Goal: Task Accomplishment & Management: Manage account settings

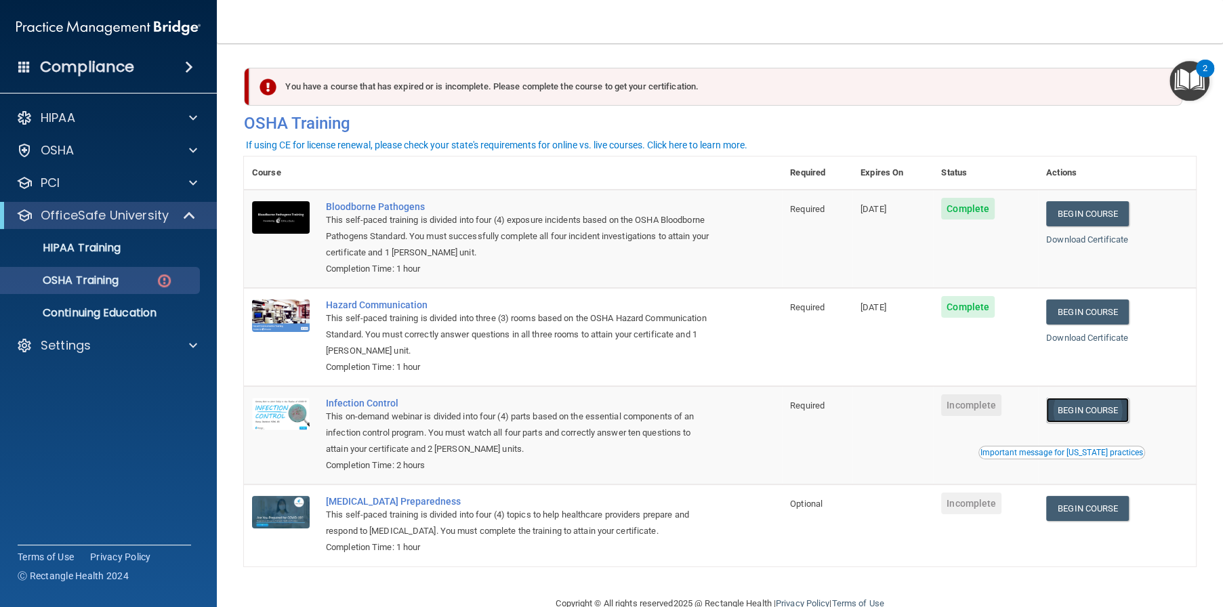
click at [1082, 405] on link "Begin Course" at bounding box center [1087, 410] width 83 height 25
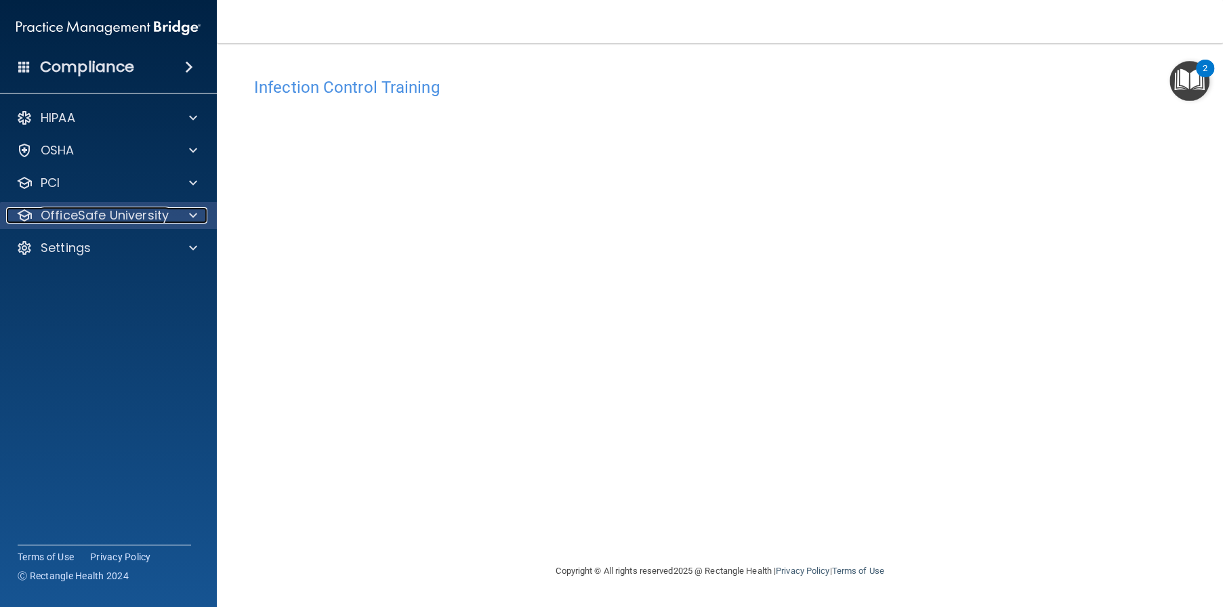
click at [81, 217] on p "OfficeSafe University" at bounding box center [105, 215] width 128 height 16
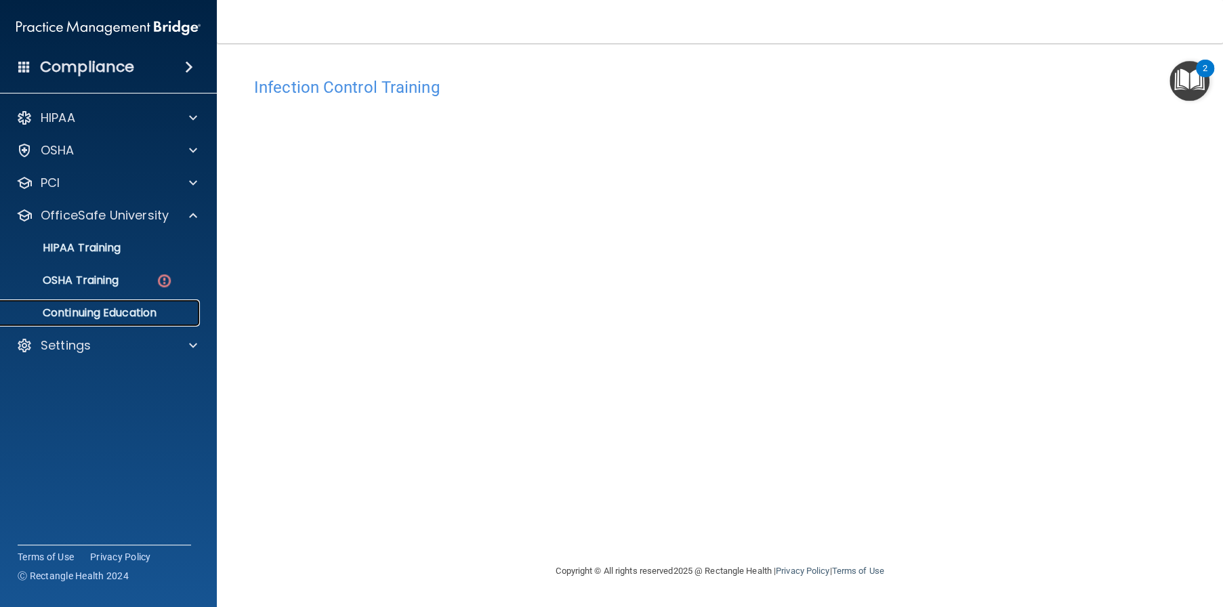
click at [118, 316] on p "Continuing Education" at bounding box center [101, 313] width 185 height 14
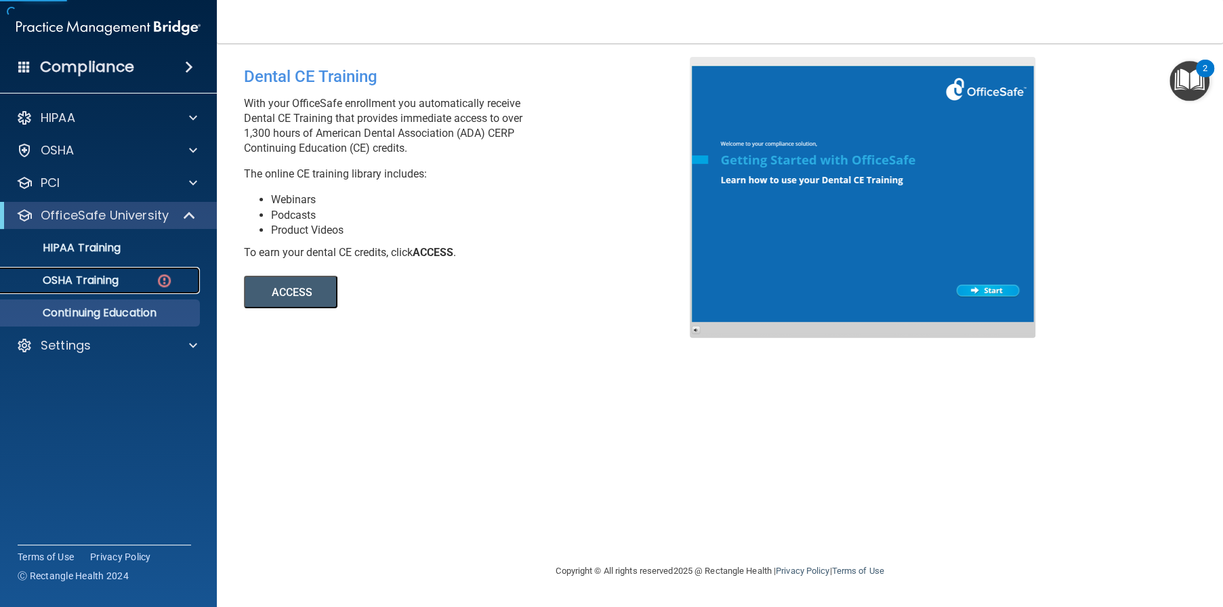
click at [110, 286] on p "OSHA Training" at bounding box center [64, 281] width 110 height 14
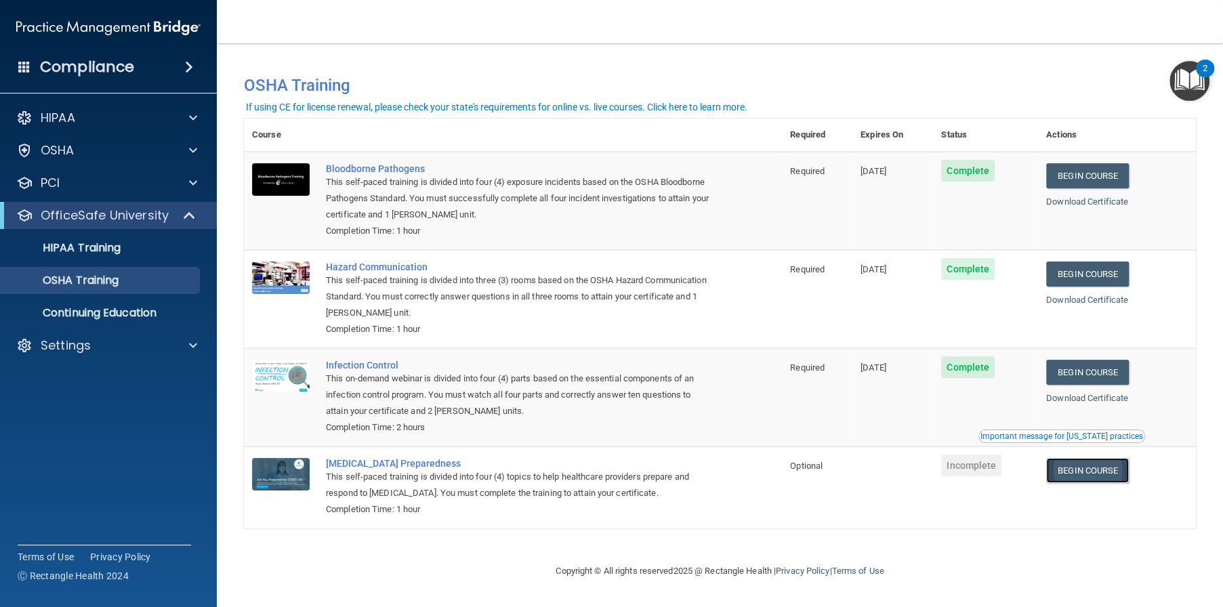
click at [1085, 477] on link "Begin Course" at bounding box center [1087, 470] width 83 height 25
click at [573, 497] on div "This self-paced training is divided into four (4) topics to help healthcare pro…" at bounding box center [520, 485] width 388 height 33
click at [1118, 469] on link "Begin Course" at bounding box center [1087, 470] width 83 height 25
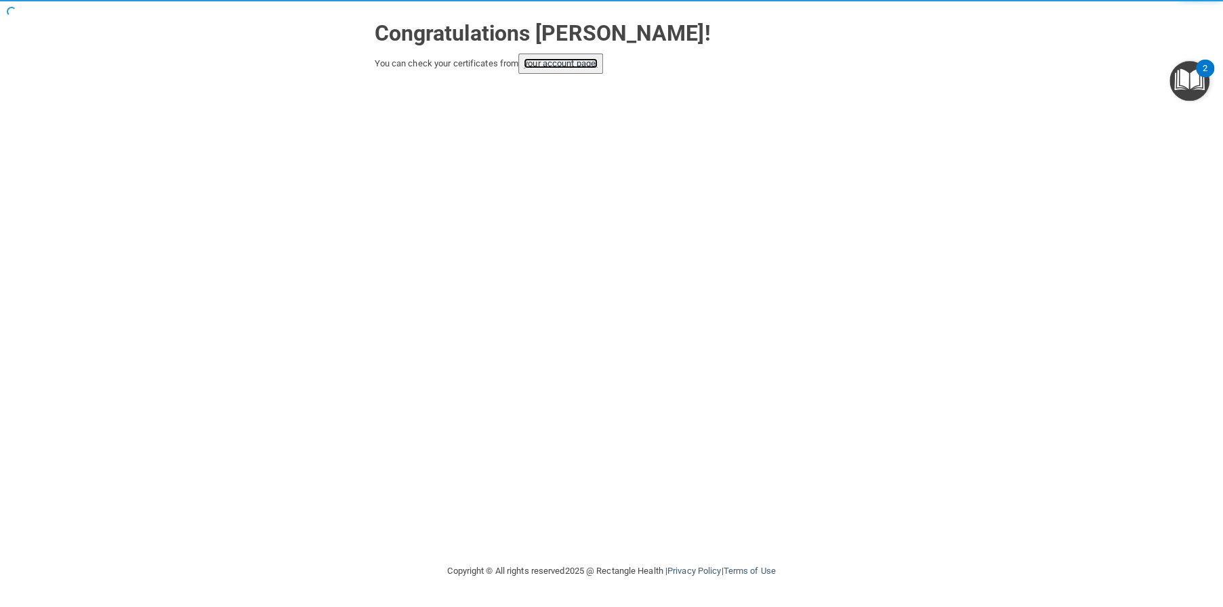
click at [597, 66] on link "your account page!" at bounding box center [561, 63] width 74 height 10
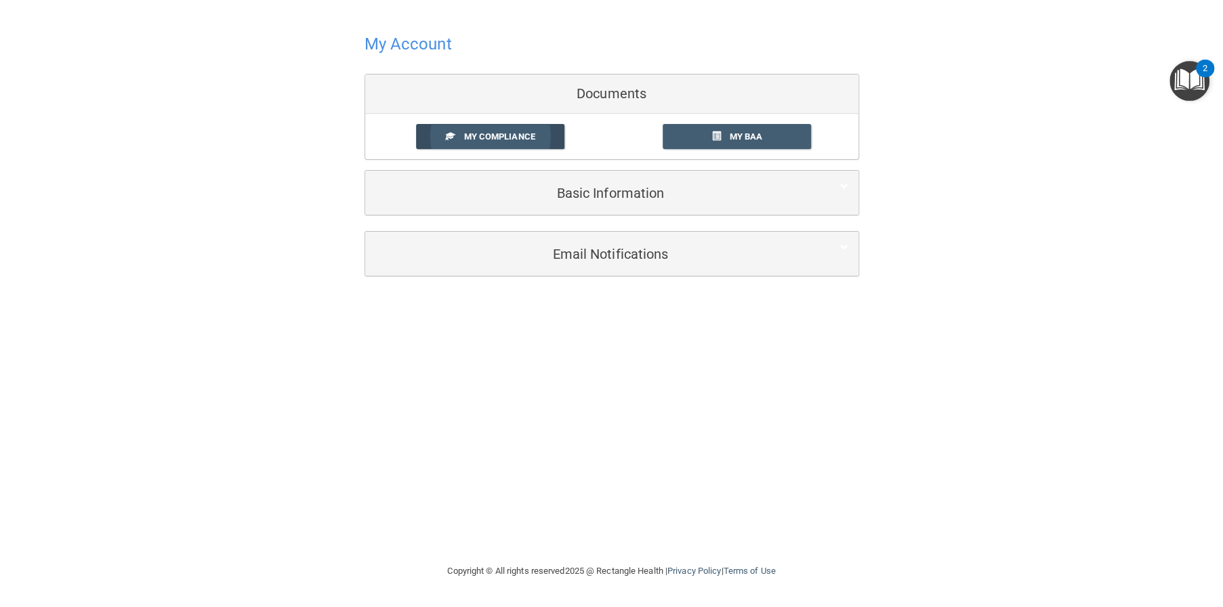
click at [518, 134] on span "My Compliance" at bounding box center [499, 136] width 71 height 10
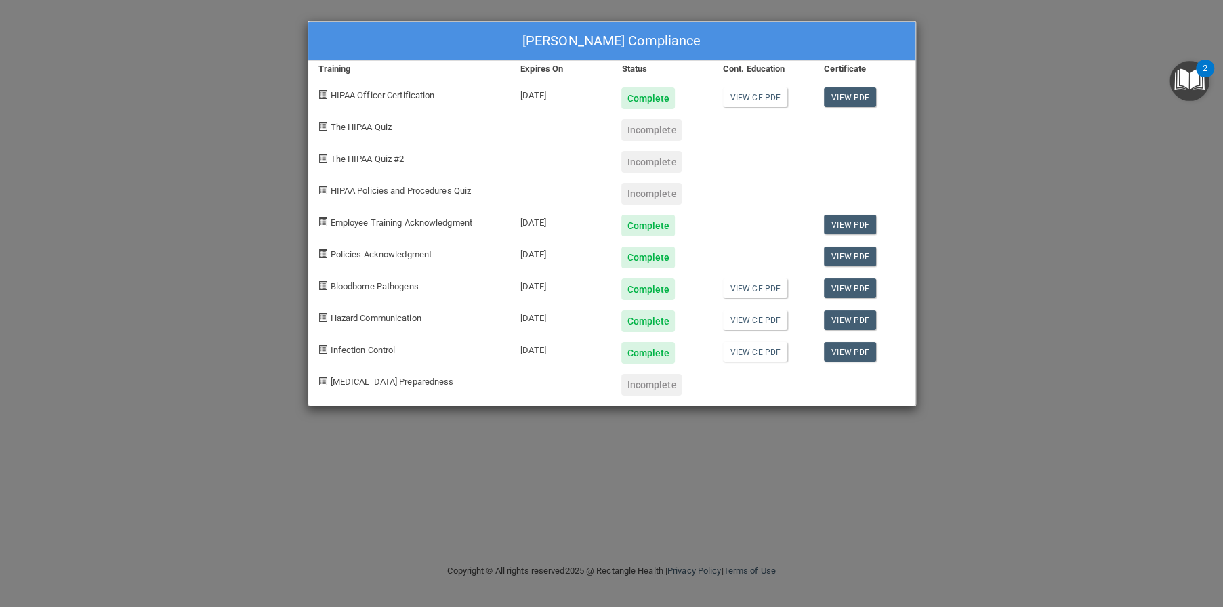
click at [715, 389] on div at bounding box center [763, 380] width 101 height 32
click at [638, 130] on div "Incomplete" at bounding box center [652, 130] width 60 height 22
click at [769, 89] on link "View CE PDF" at bounding box center [755, 97] width 64 height 20
click at [321, 189] on span at bounding box center [323, 190] width 9 height 9
click at [356, 124] on span "The HIPAA Quiz" at bounding box center [361, 127] width 61 height 10
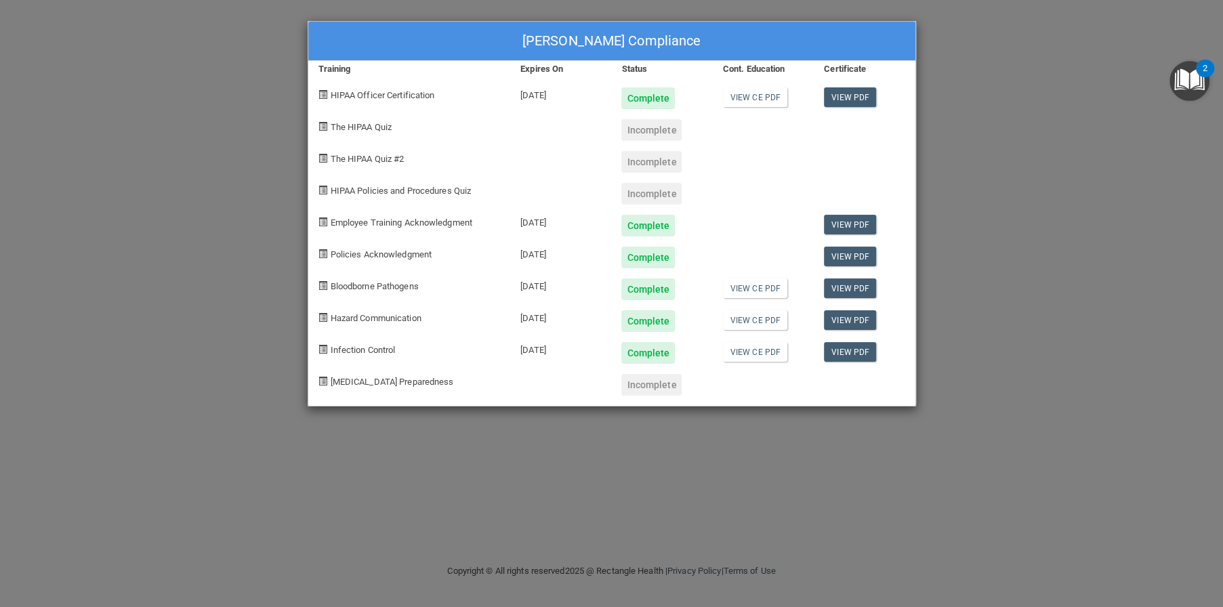
click at [666, 131] on div "Incomplete" at bounding box center [652, 130] width 60 height 22
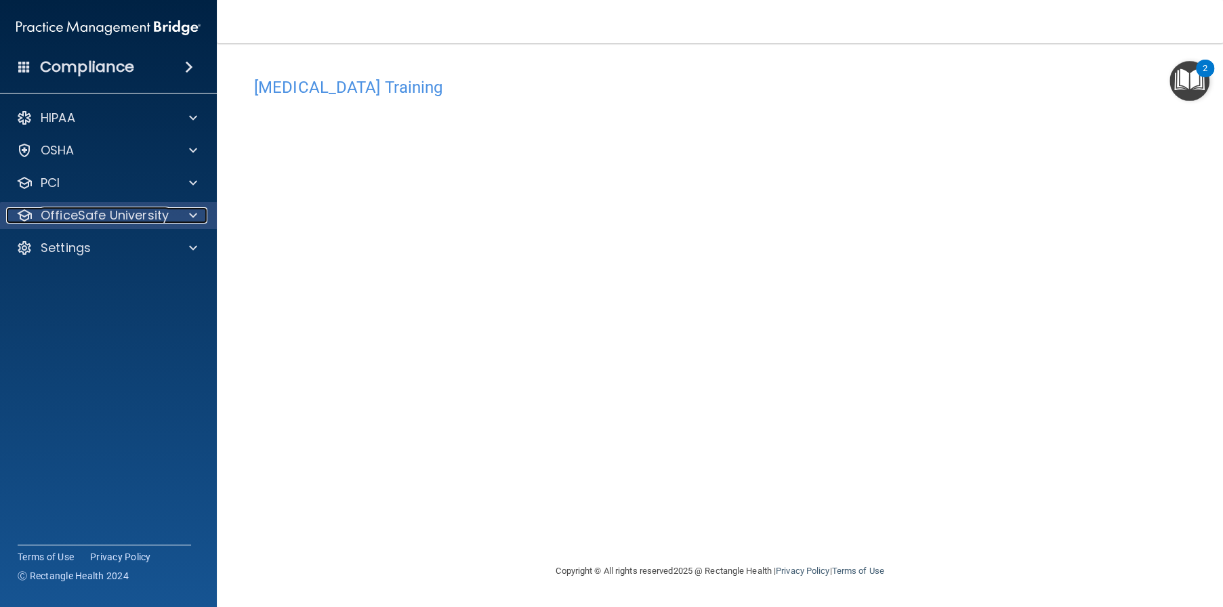
click at [167, 211] on p "OfficeSafe University" at bounding box center [105, 215] width 128 height 16
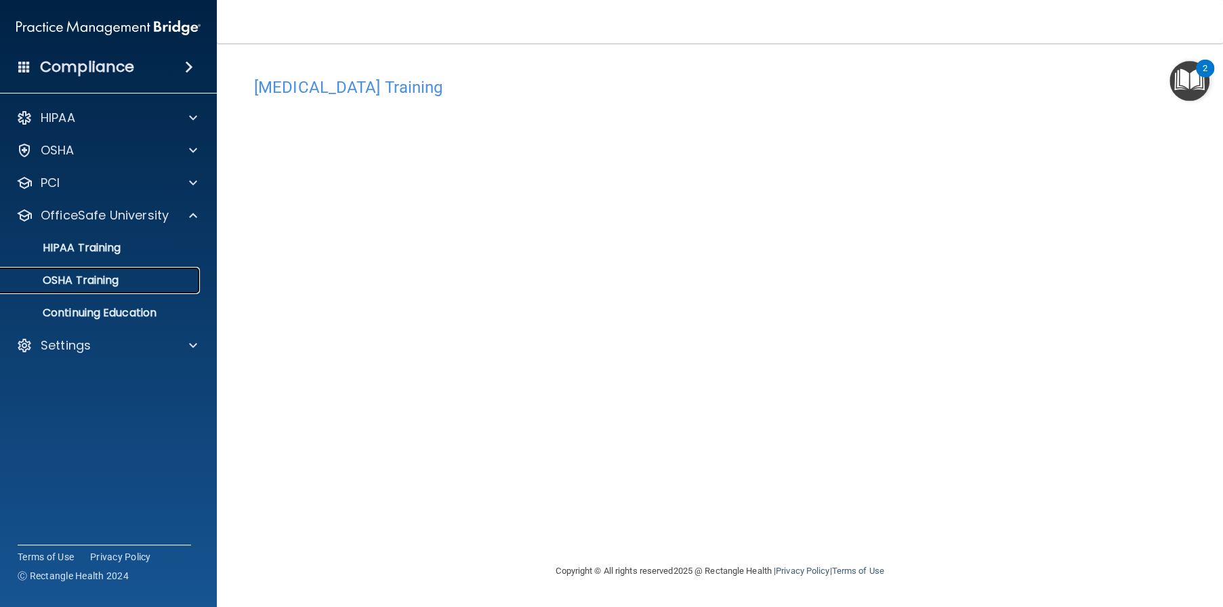
click at [183, 289] on link "OSHA Training" at bounding box center [92, 280] width 213 height 27
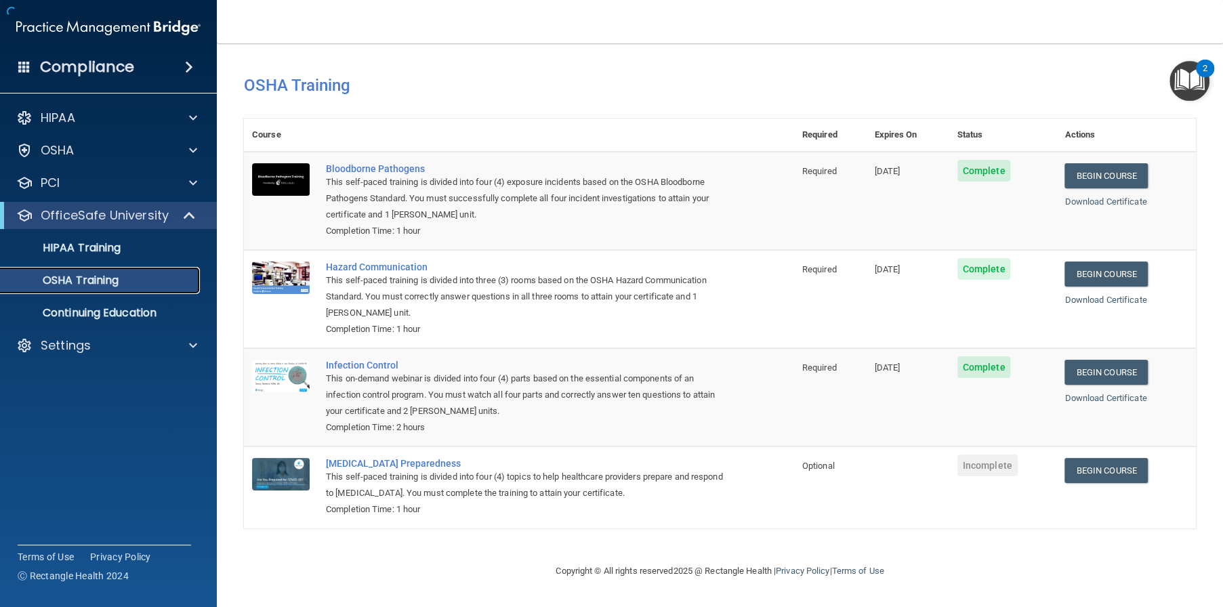
click at [71, 285] on p "OSHA Training" at bounding box center [64, 281] width 110 height 14
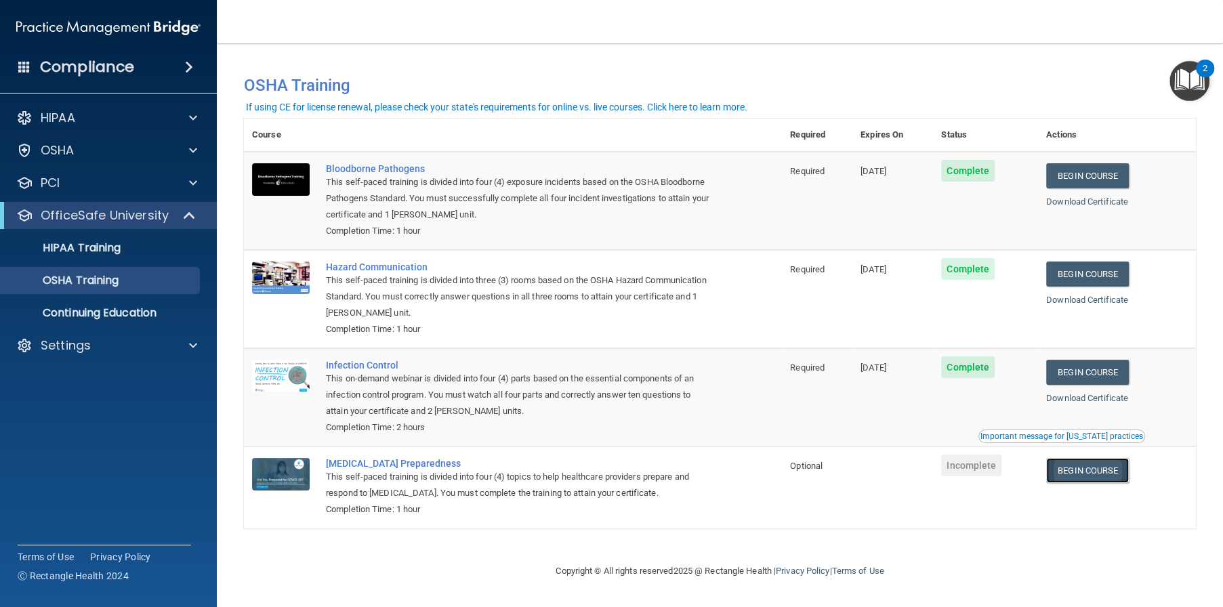
click at [1103, 469] on link "Begin Course" at bounding box center [1087, 470] width 83 height 25
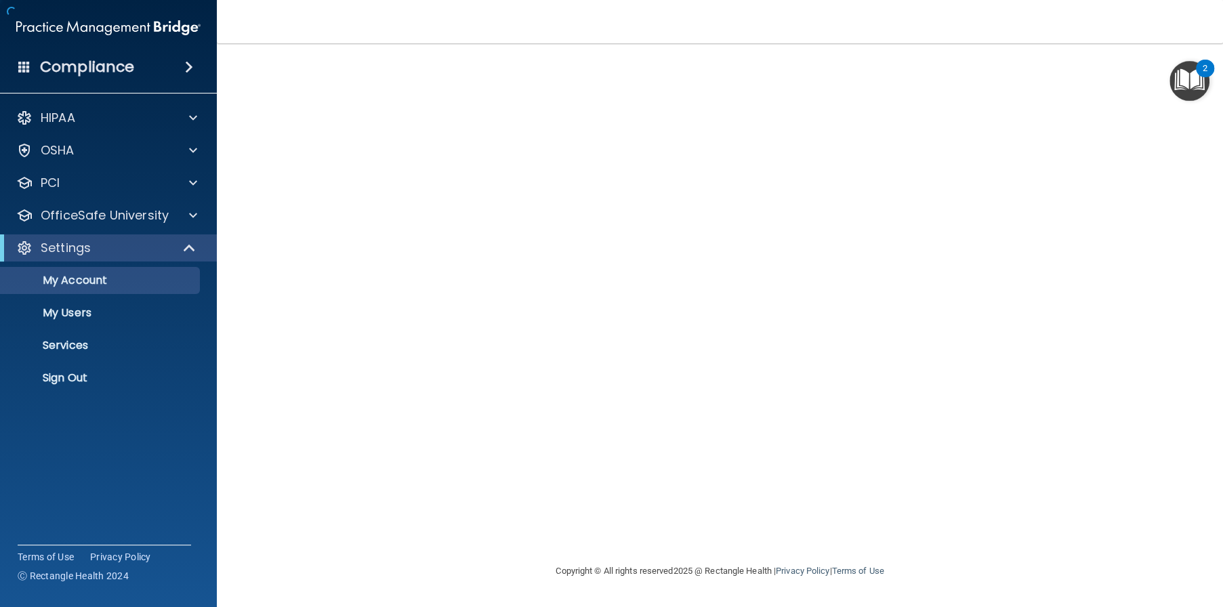
click at [527, 176] on div at bounding box center [720, 303] width 952 height 493
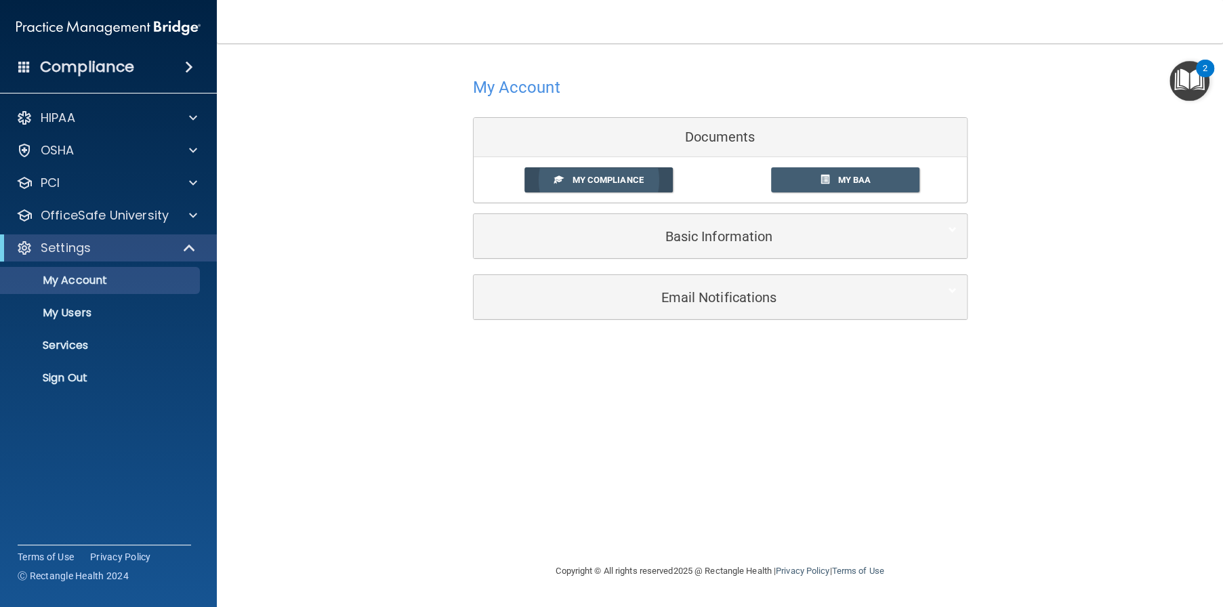
click at [603, 182] on span "My Compliance" at bounding box center [607, 180] width 71 height 10
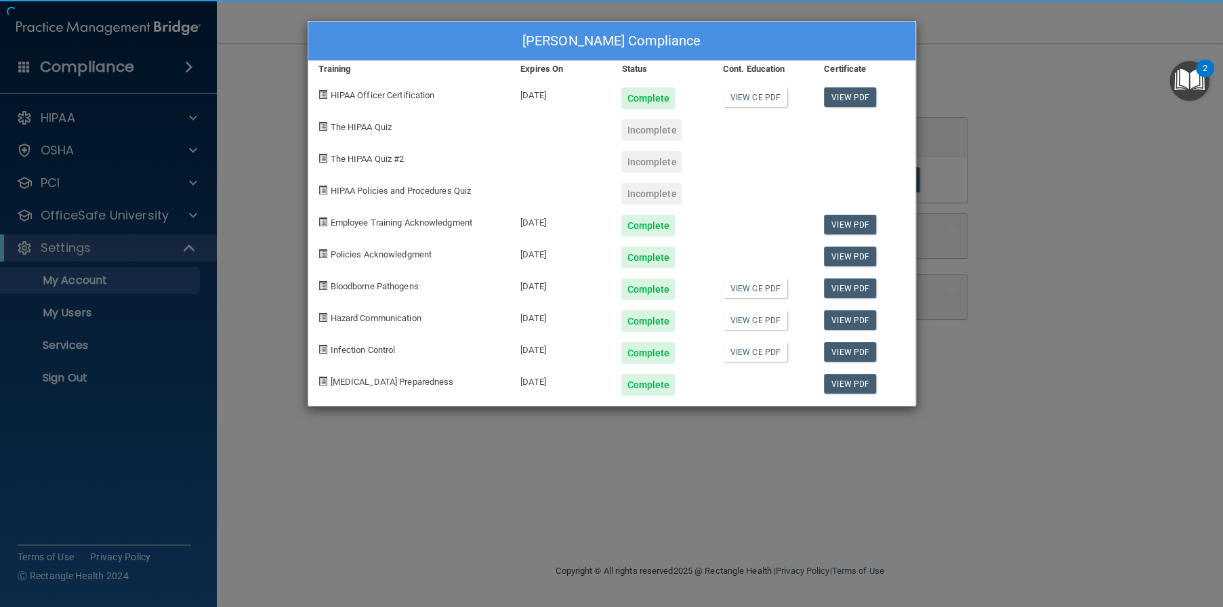
click at [630, 237] on div "Complete" at bounding box center [661, 253] width 101 height 32
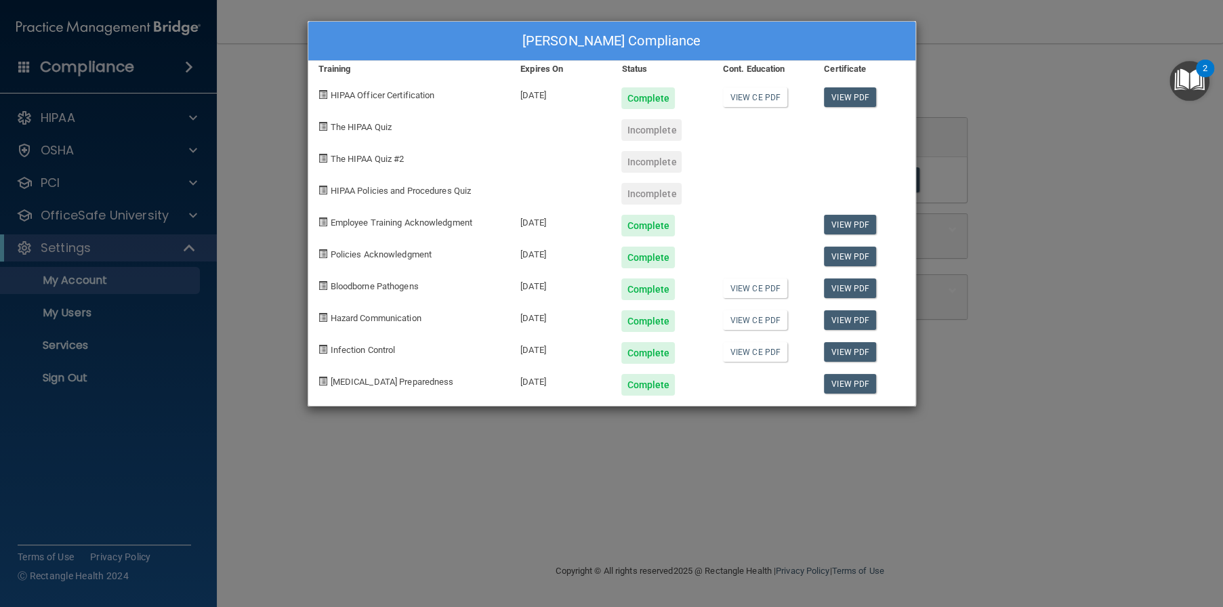
click at [634, 121] on div "Incomplete" at bounding box center [652, 130] width 60 height 22
drag, startPoint x: 365, startPoint y: 123, endPoint x: 370, endPoint y: 129, distance: 7.7
click at [366, 124] on span "The HIPAA Quiz" at bounding box center [361, 127] width 61 height 10
click at [748, 100] on link "View CE PDF" at bounding box center [755, 97] width 64 height 20
click at [671, 129] on div "Incomplete" at bounding box center [652, 130] width 60 height 22
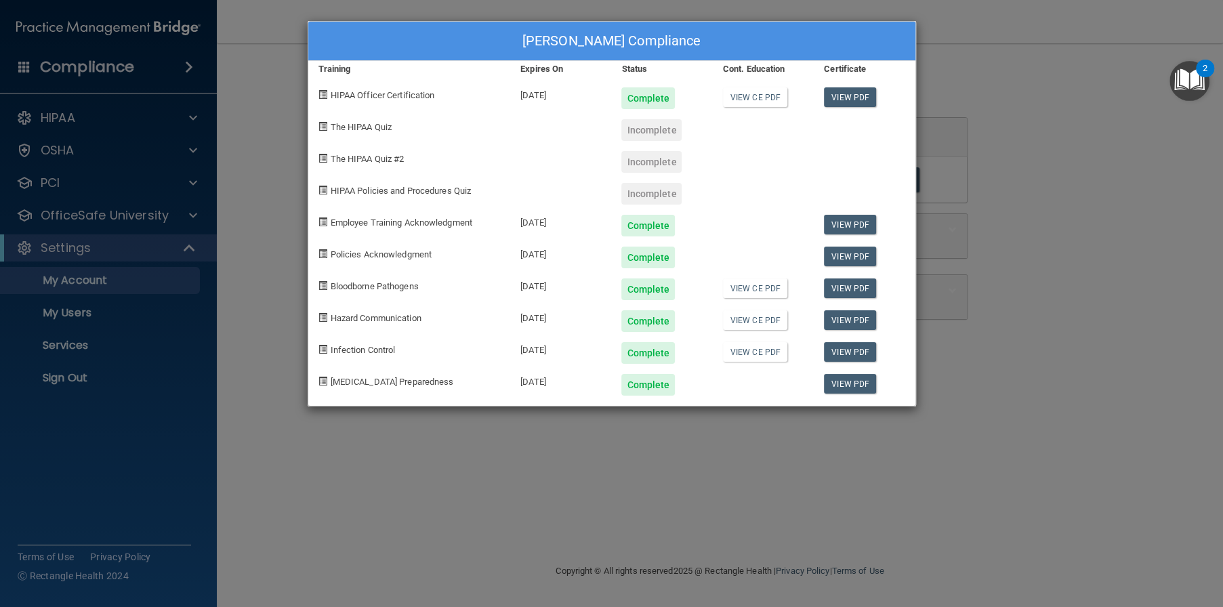
click at [323, 129] on span at bounding box center [323, 126] width 9 height 9
click at [180, 379] on div "[PERSON_NAME] Compliance Training Expires On Status Cont. Education Certificate…" at bounding box center [611, 303] width 1223 height 607
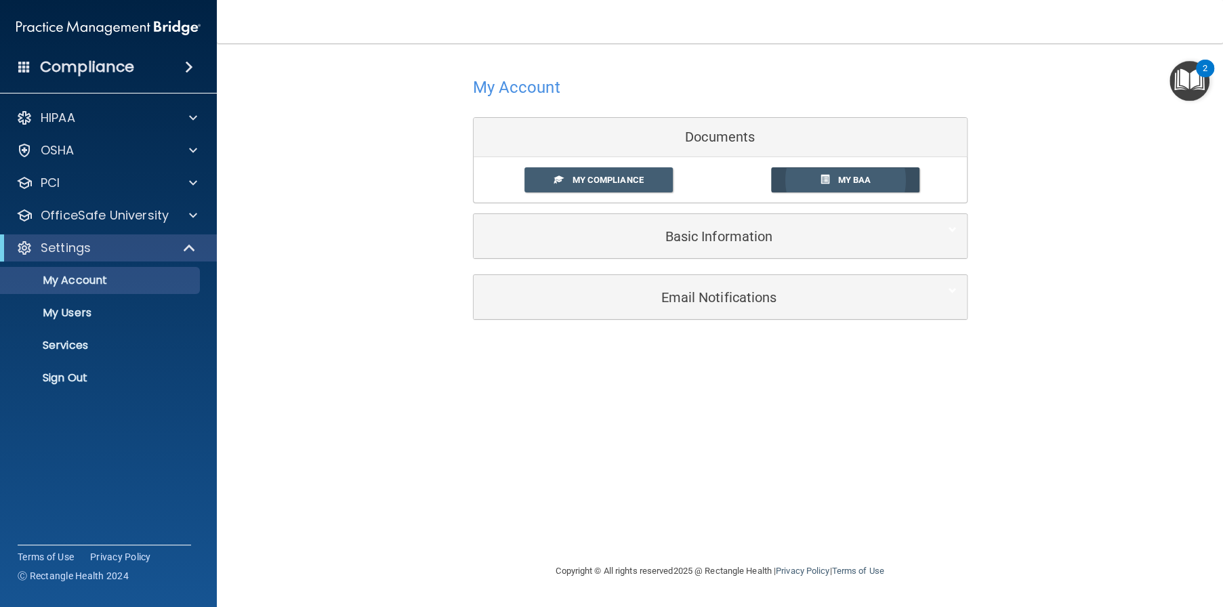
click at [865, 180] on span "My BAA" at bounding box center [854, 180] width 33 height 10
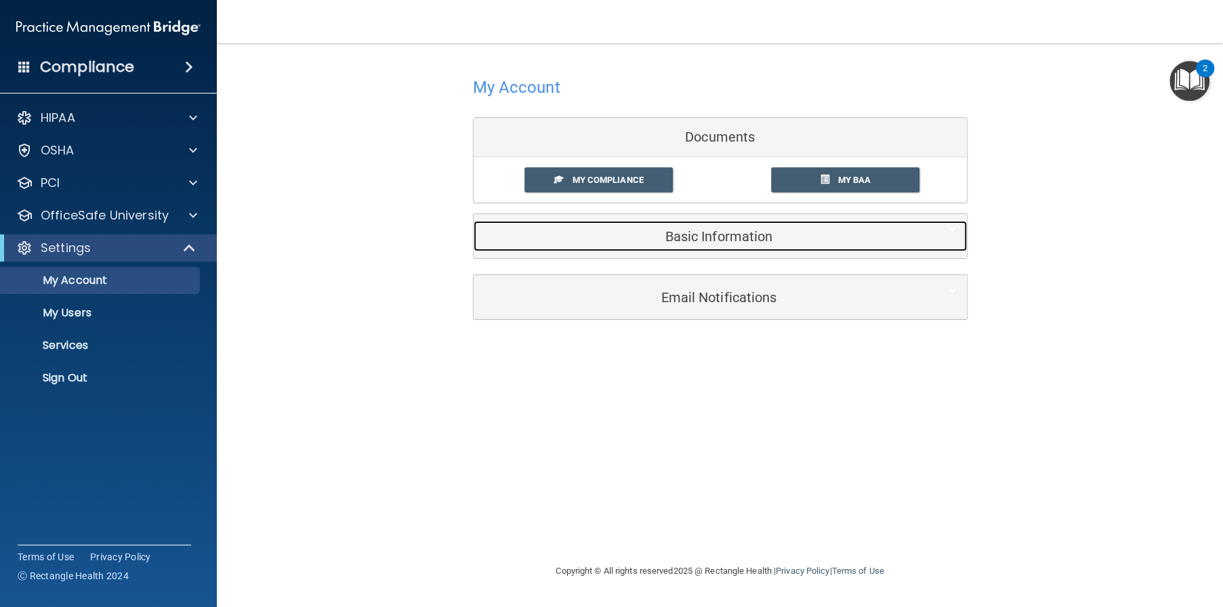
click at [669, 247] on div "Basic Information" at bounding box center [700, 236] width 452 height 30
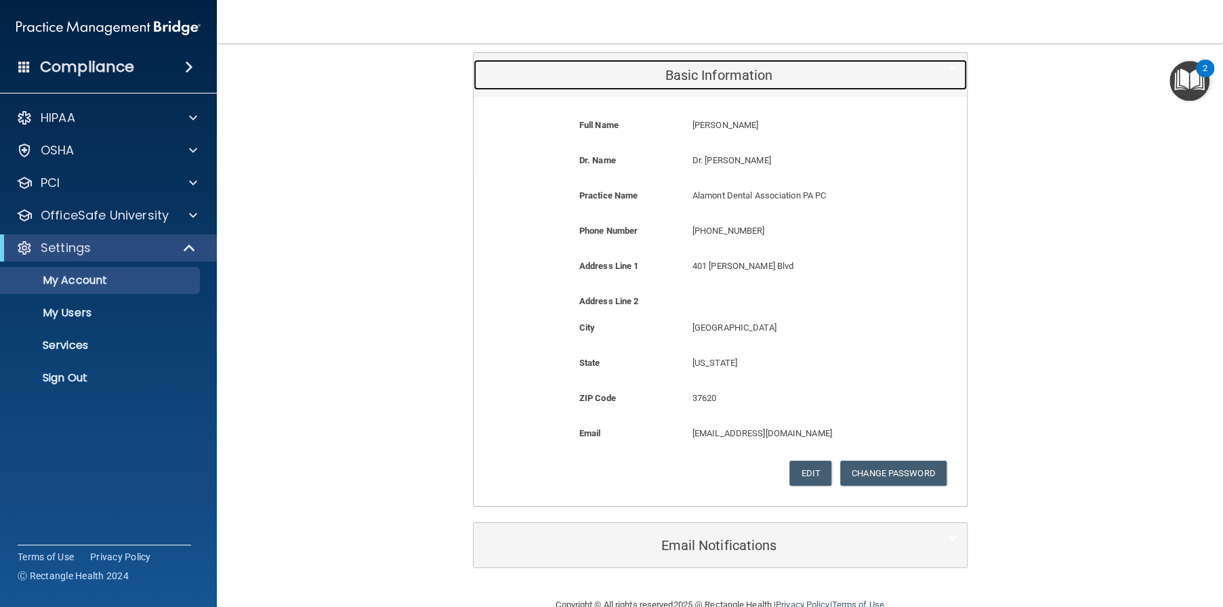
scroll to position [191, 0]
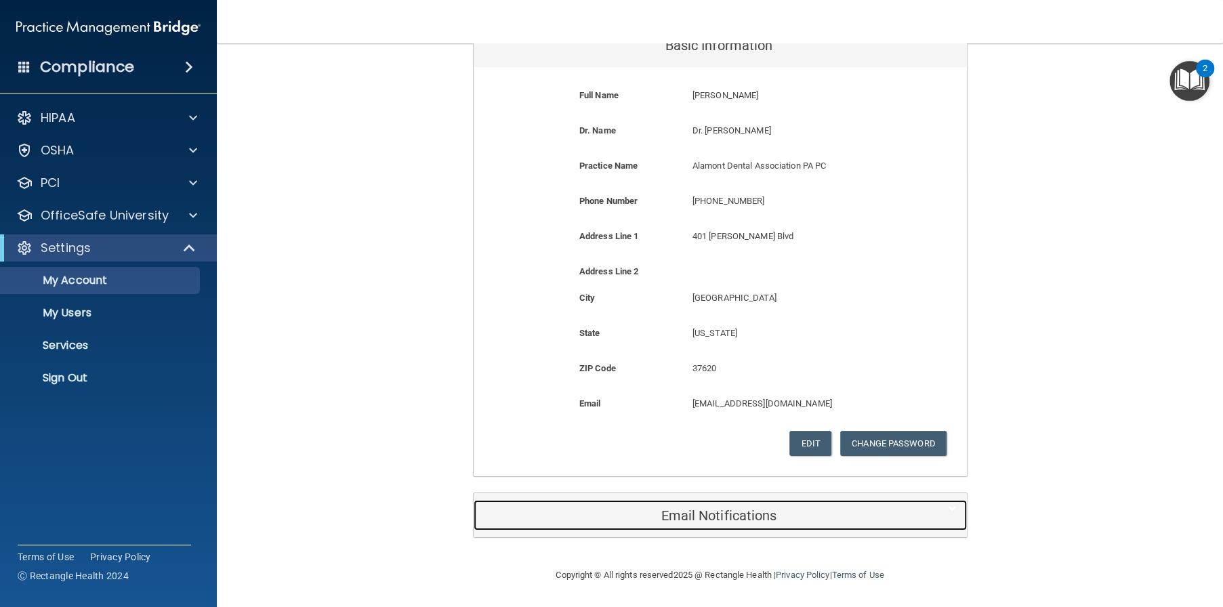
click at [695, 516] on h5 "Email Notifications" at bounding box center [700, 515] width 432 height 15
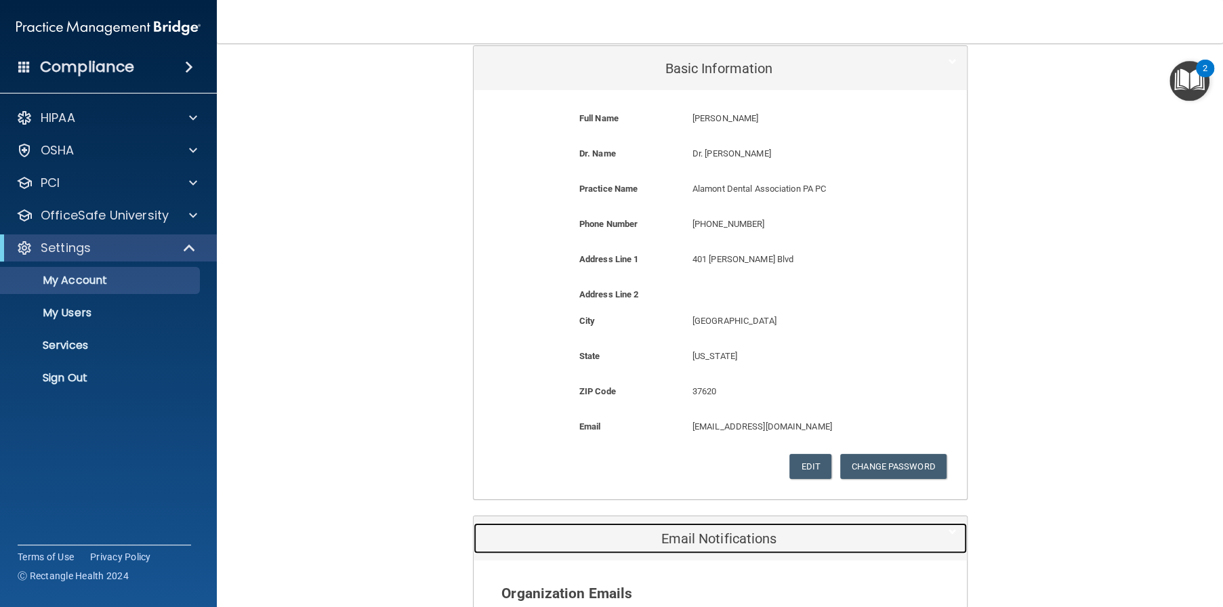
scroll to position [0, 0]
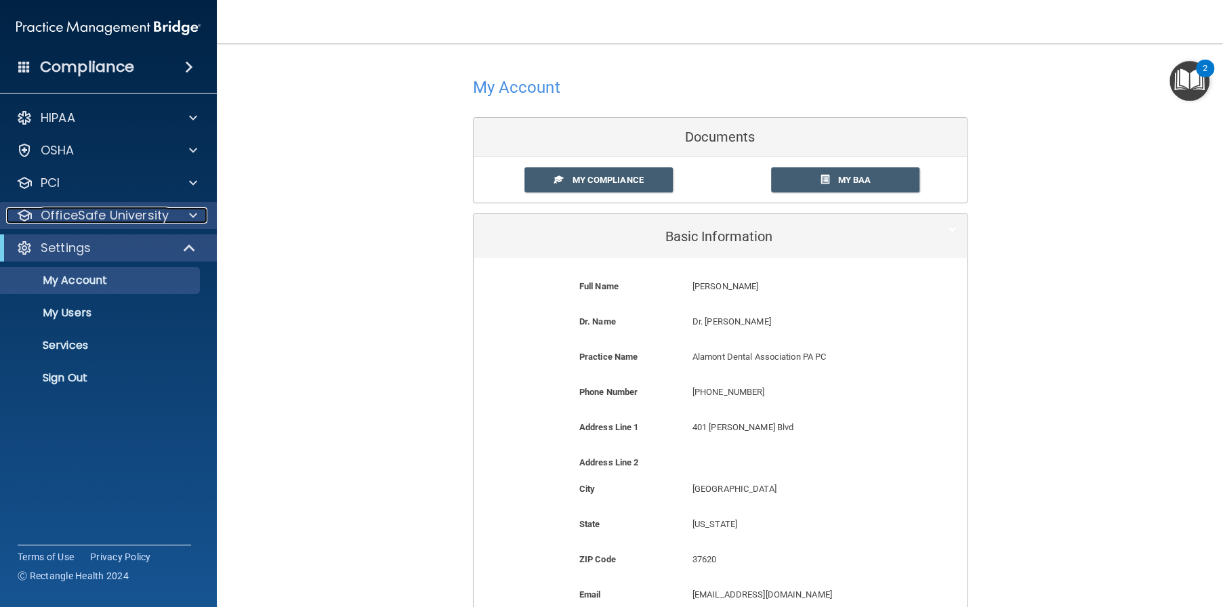
click at [96, 217] on p "OfficeSafe University" at bounding box center [105, 215] width 128 height 16
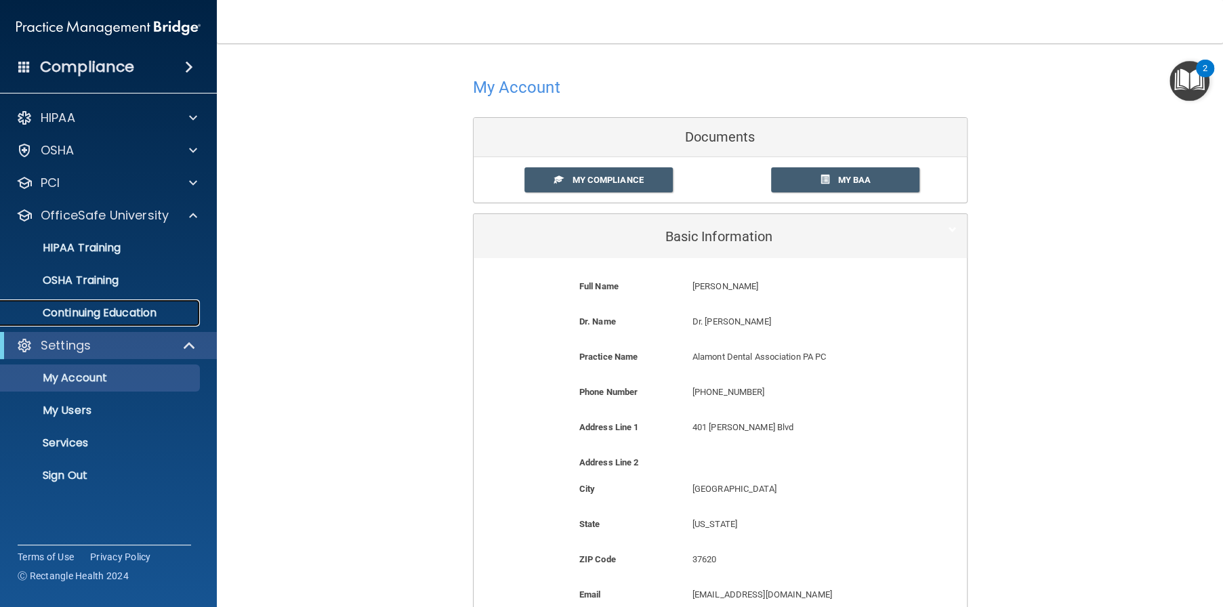
click at [121, 318] on p "Continuing Education" at bounding box center [101, 313] width 185 height 14
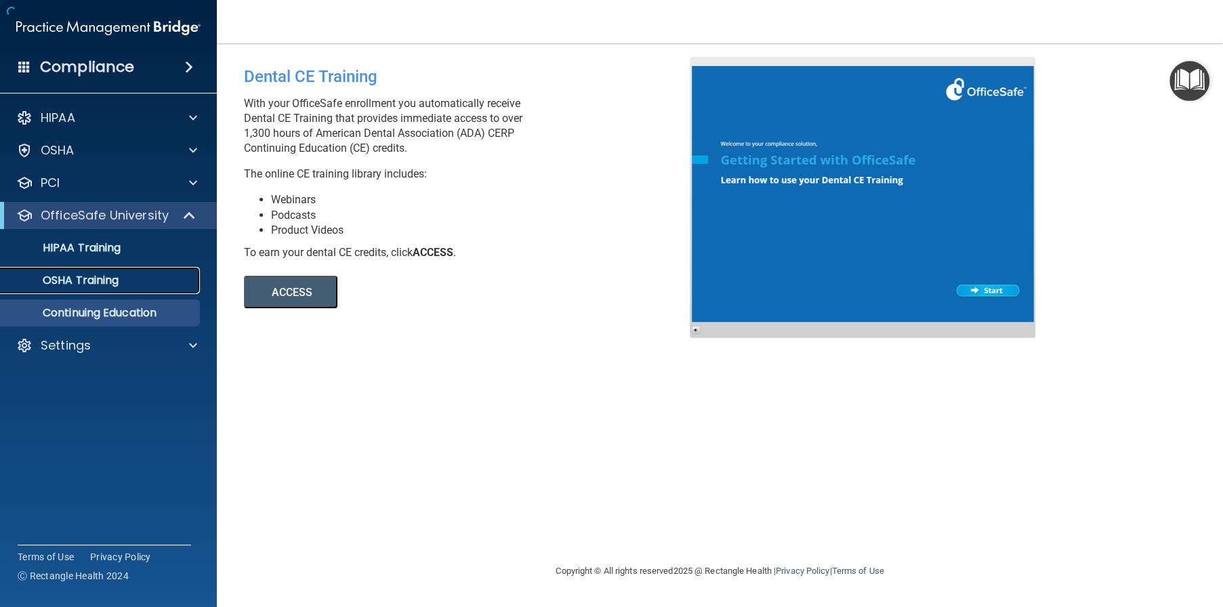
click at [117, 279] on p "OSHA Training" at bounding box center [64, 281] width 110 height 14
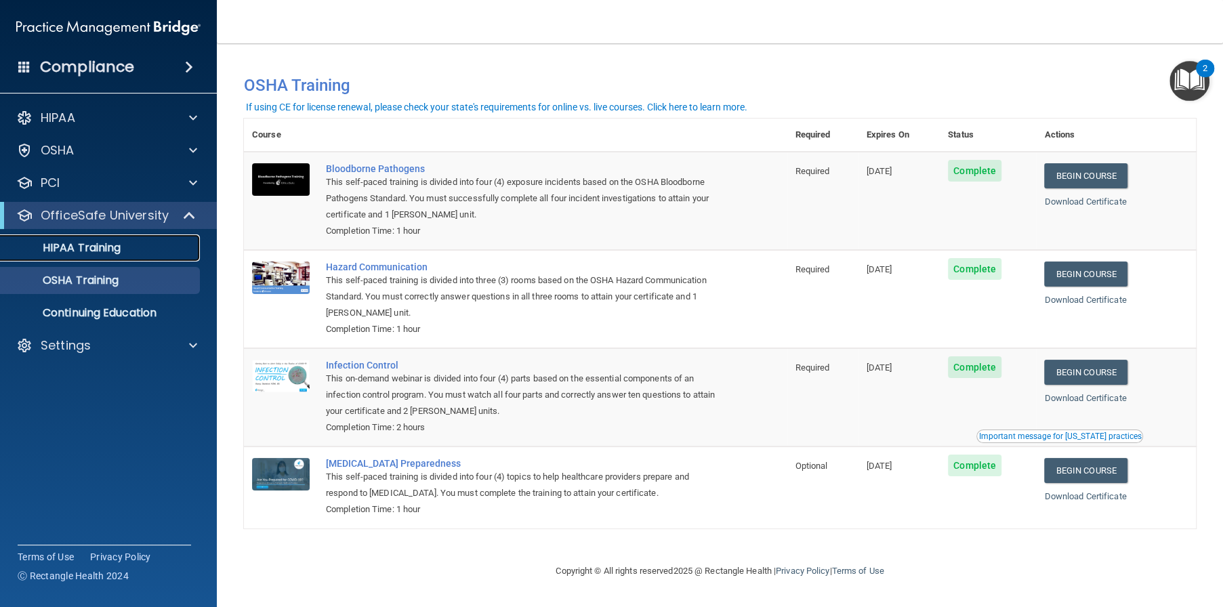
click at [108, 256] on link "HIPAA Training" at bounding box center [92, 248] width 213 height 27
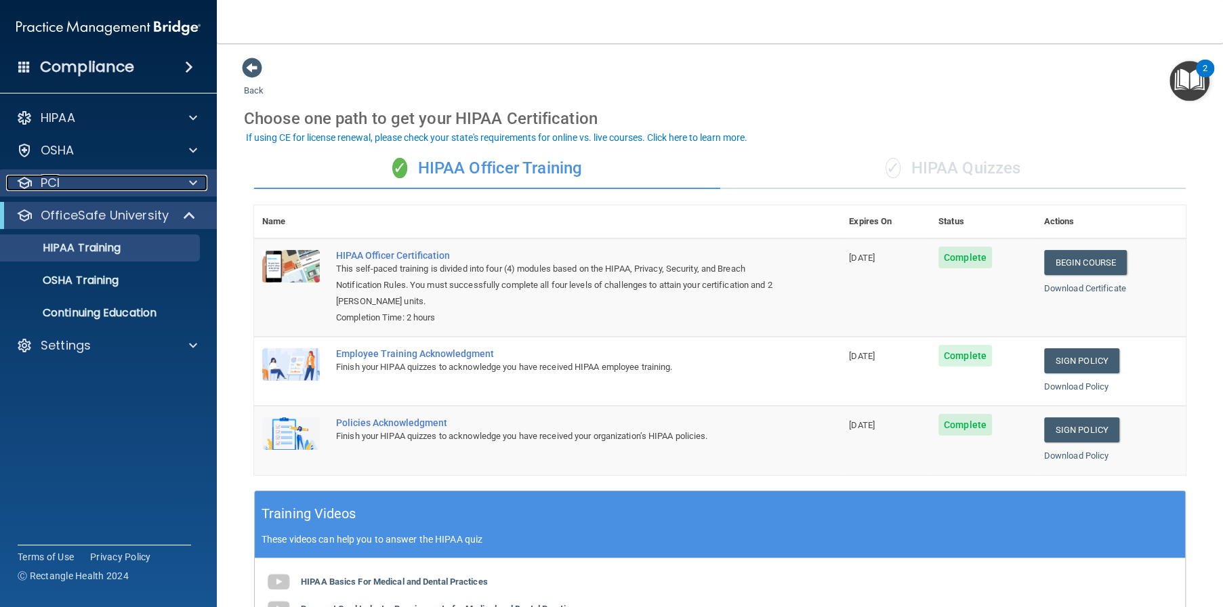
click at [58, 184] on p "PCI" at bounding box center [50, 183] width 19 height 16
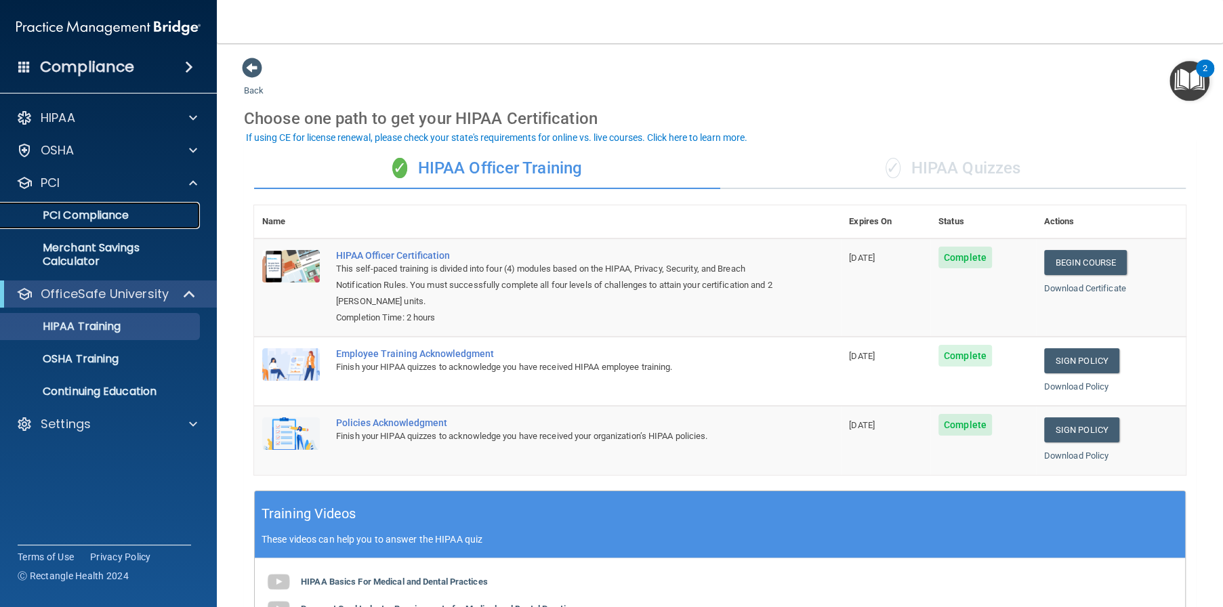
click at [73, 212] on p "PCI Compliance" at bounding box center [101, 216] width 185 height 14
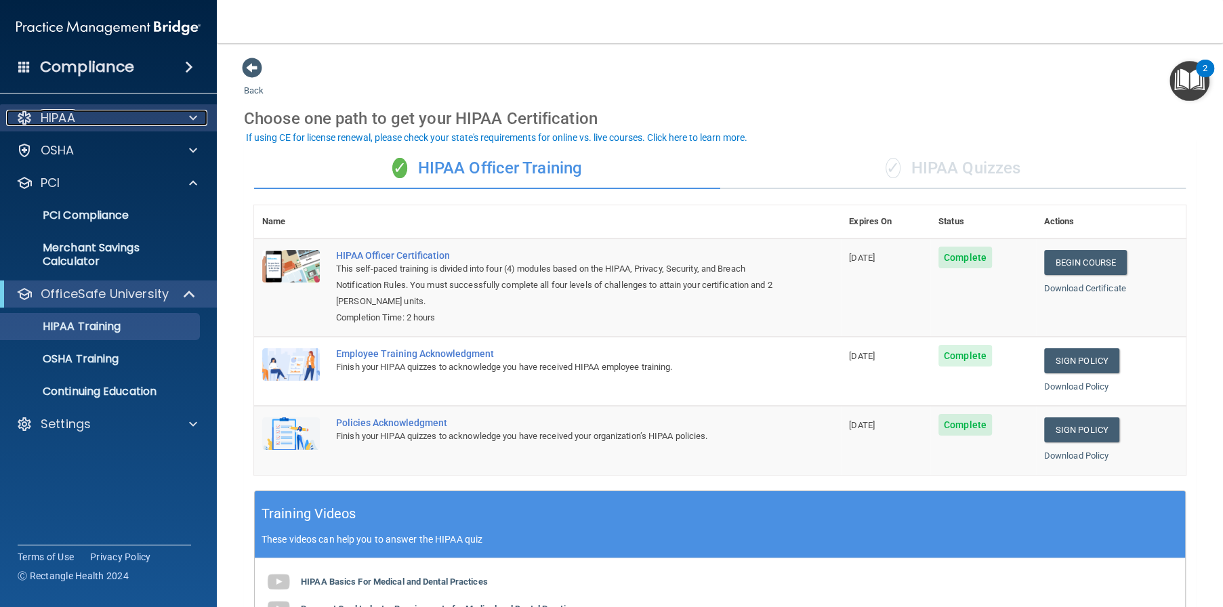
click at [103, 124] on div "HIPAA" at bounding box center [90, 118] width 168 height 16
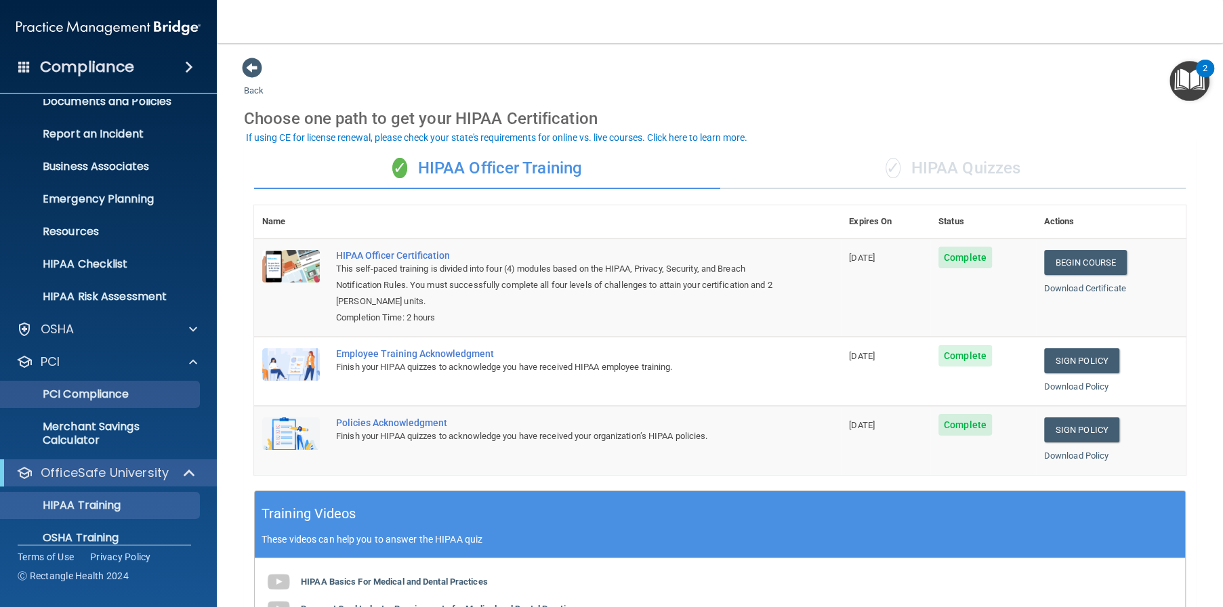
scroll to position [130, 0]
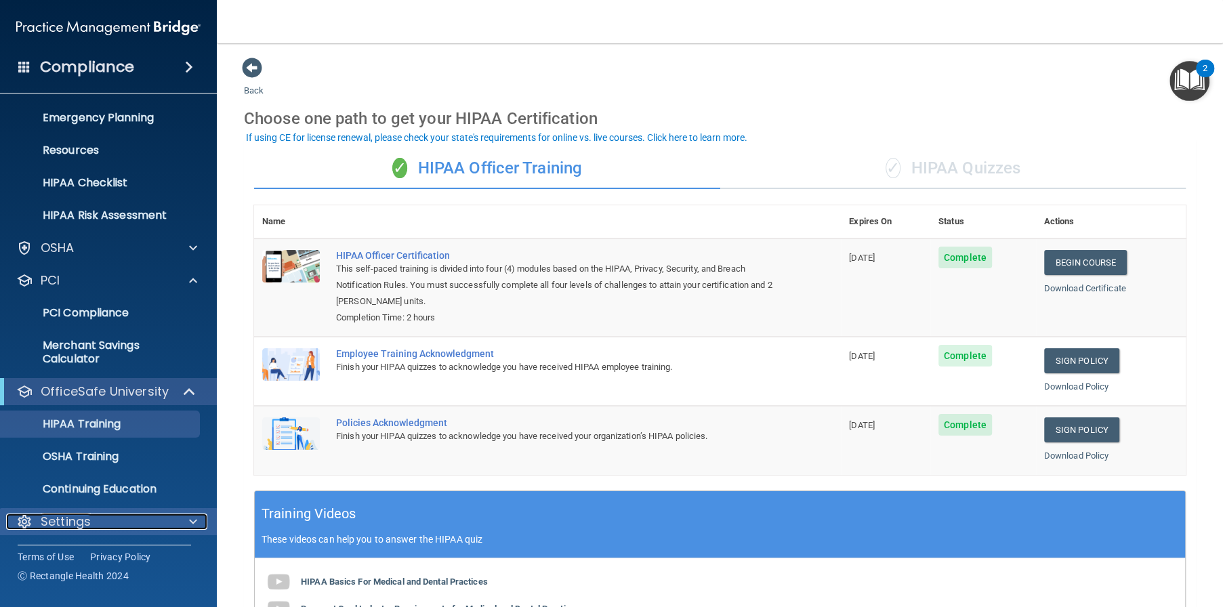
click at [77, 514] on p "Settings" at bounding box center [66, 522] width 50 height 16
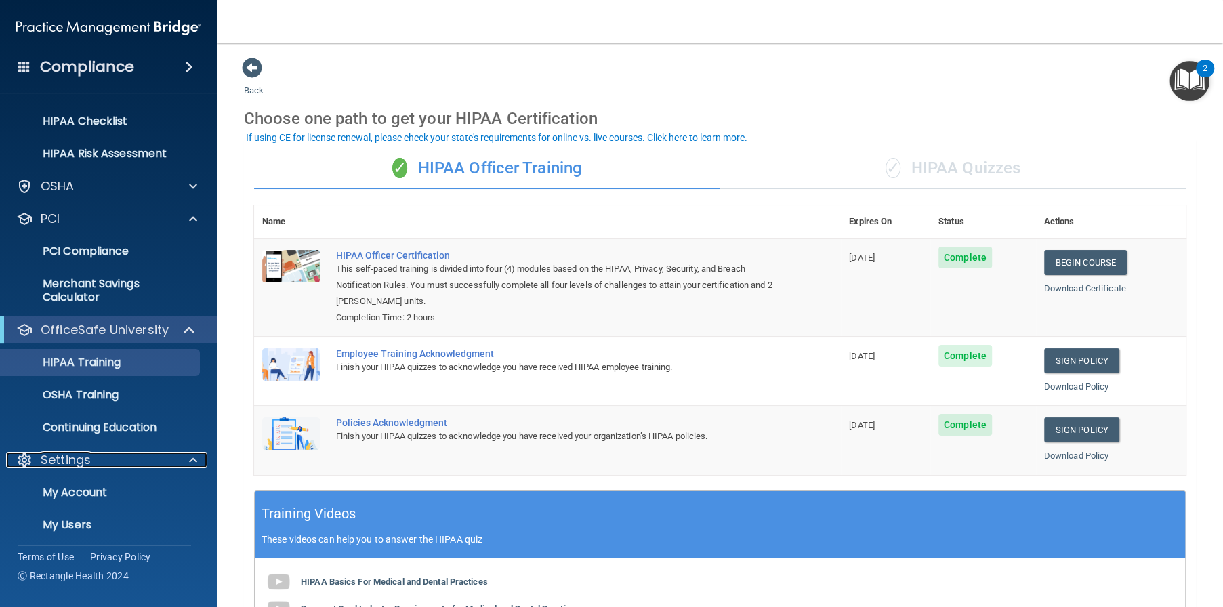
scroll to position [260, 0]
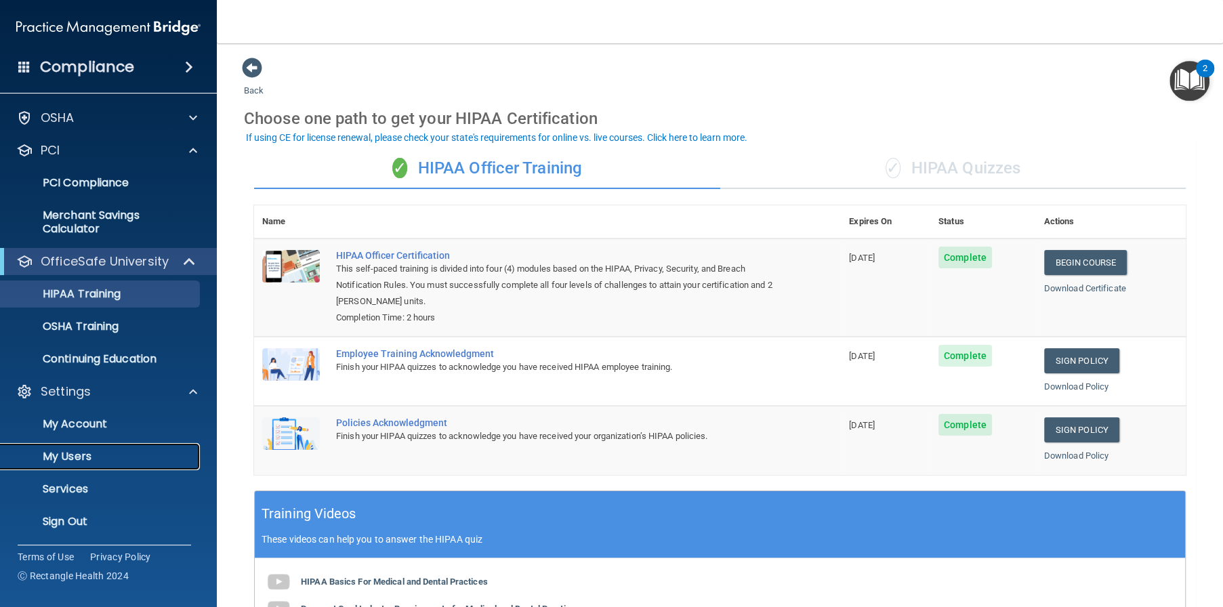
click at [113, 459] on p "My Users" at bounding box center [101, 457] width 185 height 14
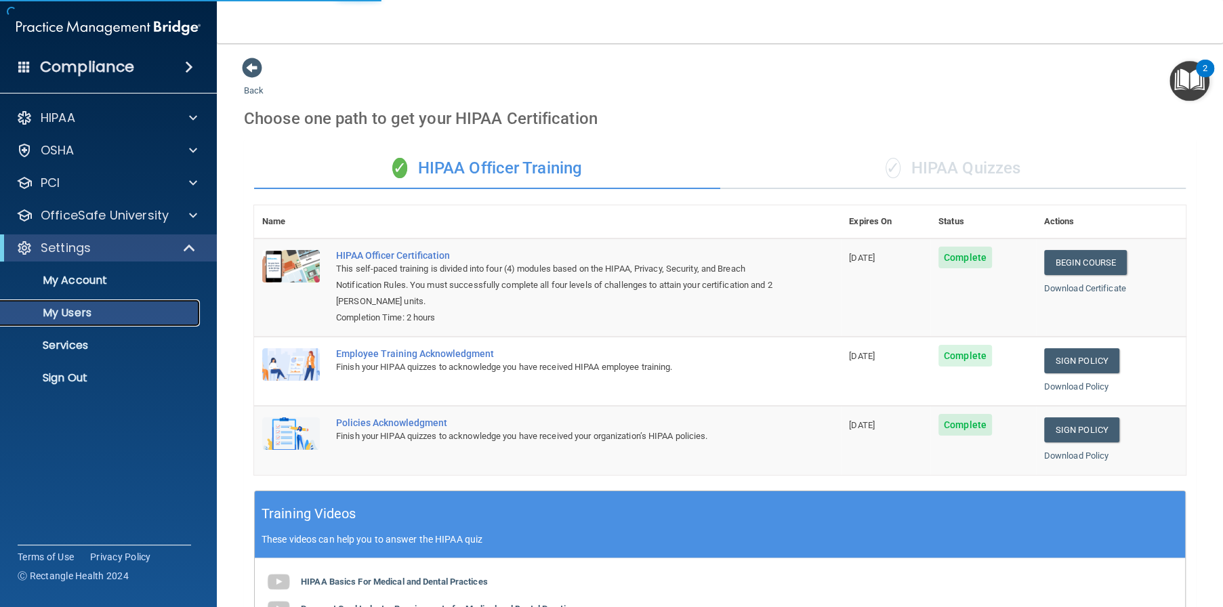
select select "20"
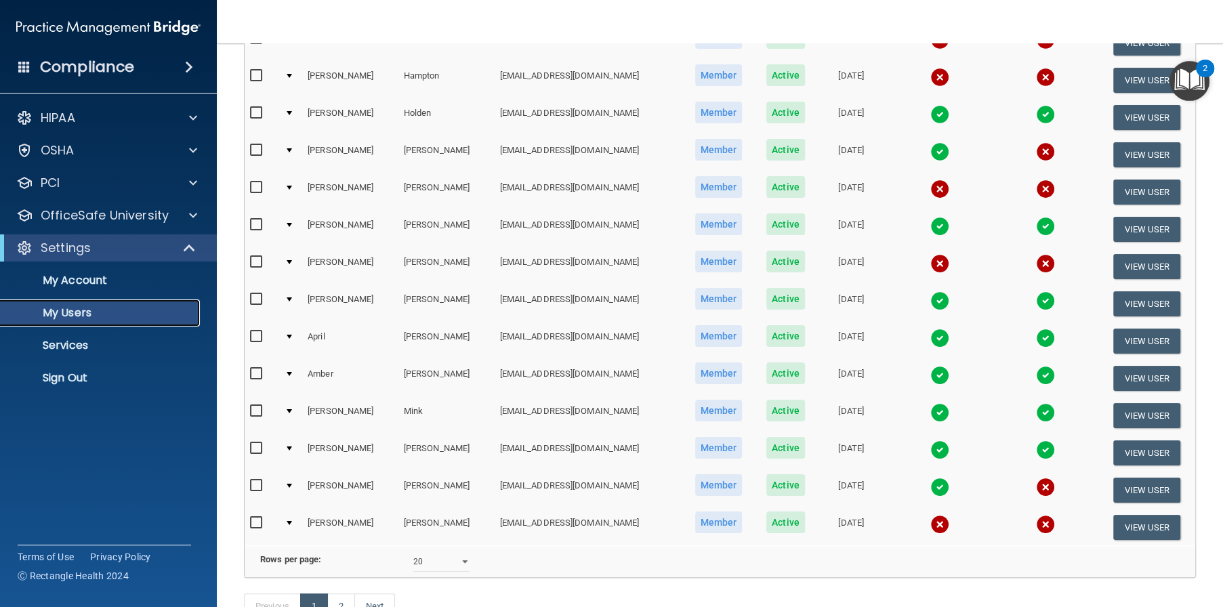
scroll to position [474, 0]
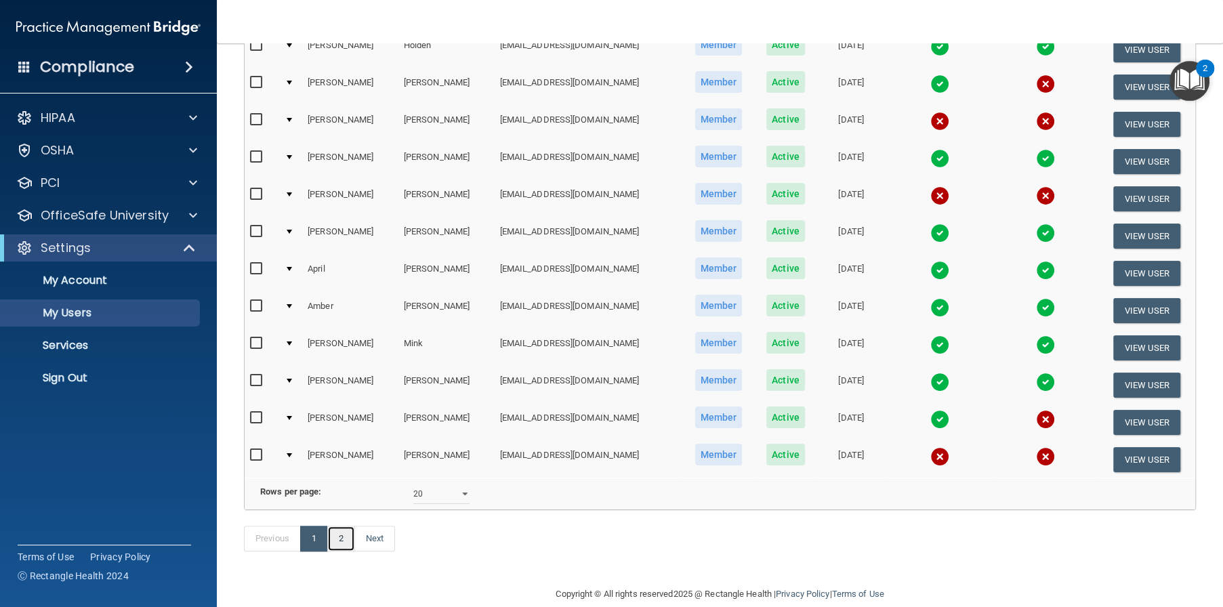
click at [338, 552] on link "2" at bounding box center [341, 539] width 28 height 26
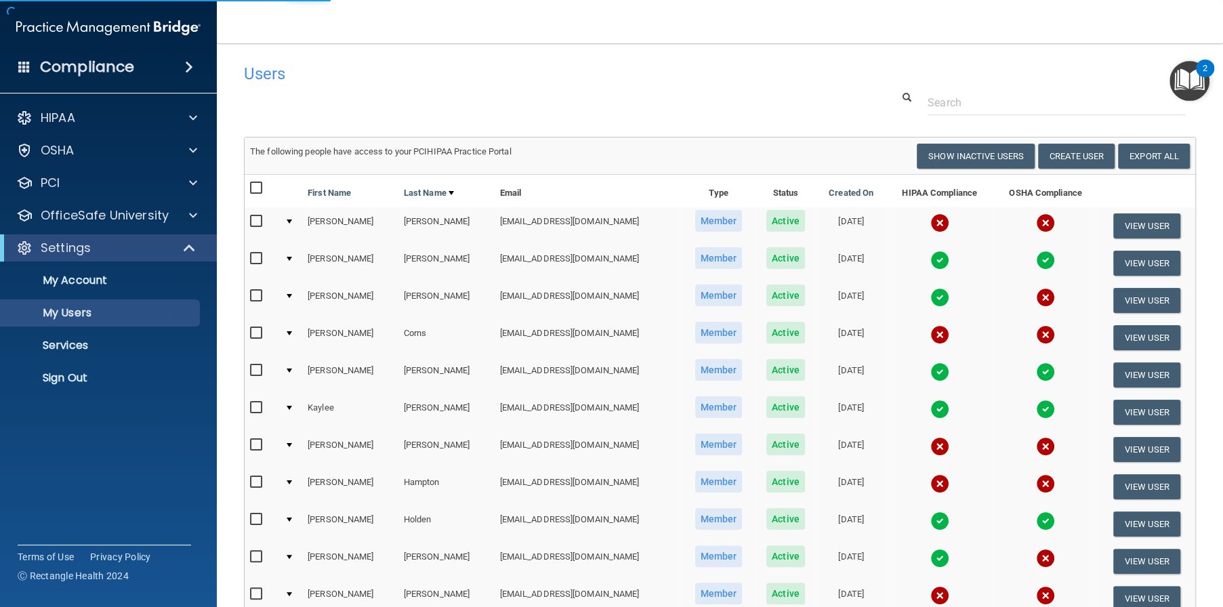
select select "20"
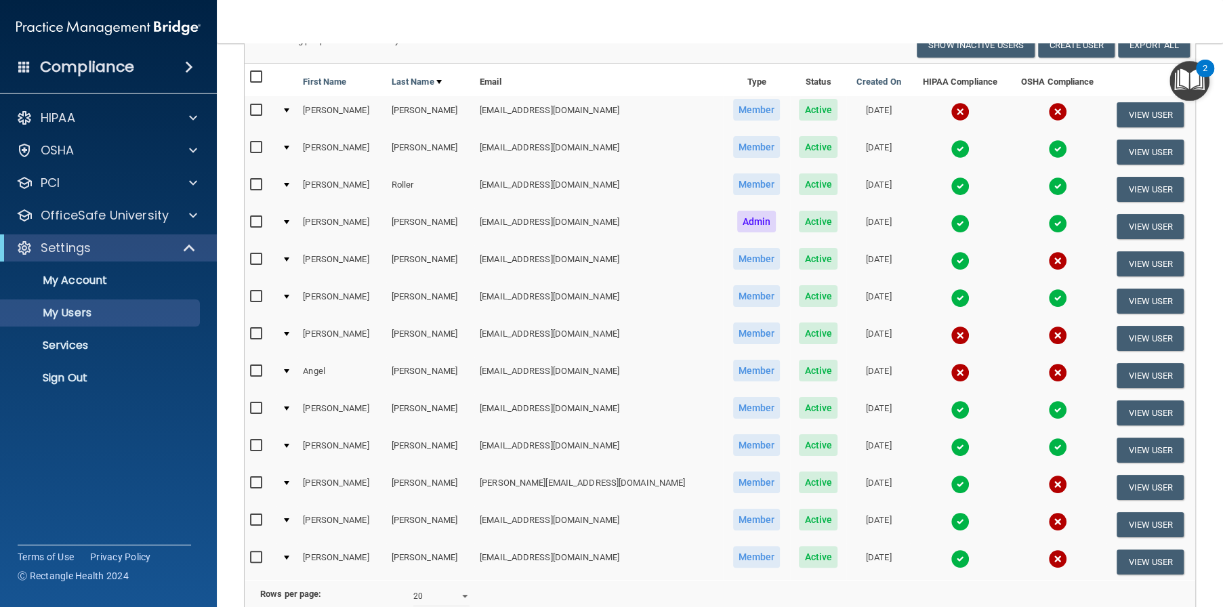
scroll to position [203, 0]
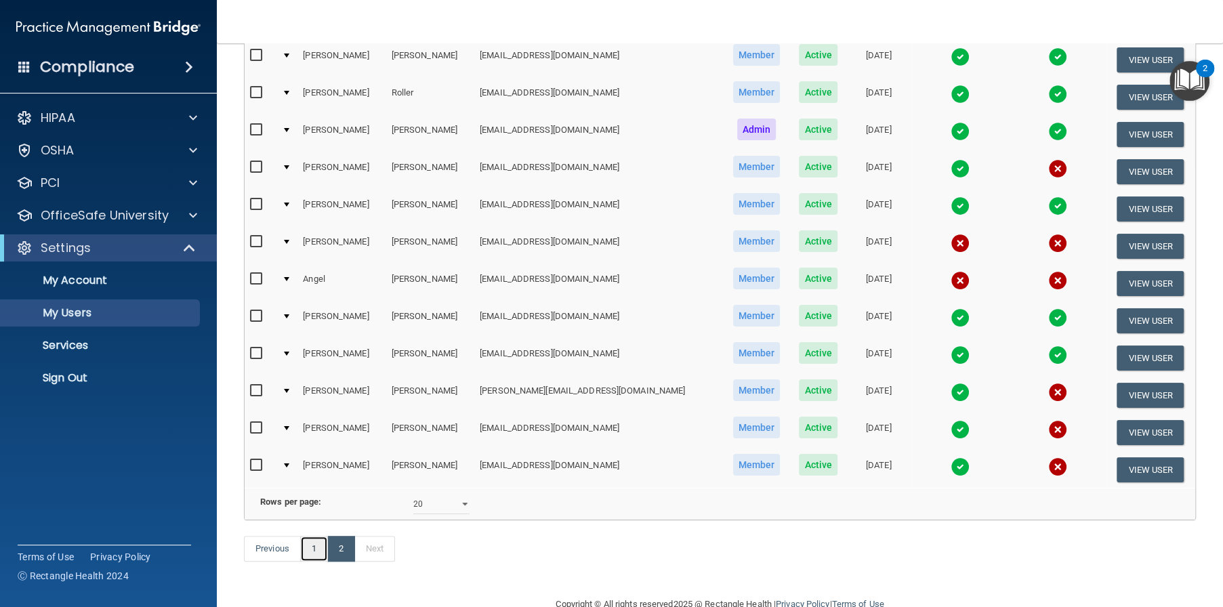
click at [306, 562] on link "1" at bounding box center [314, 549] width 28 height 26
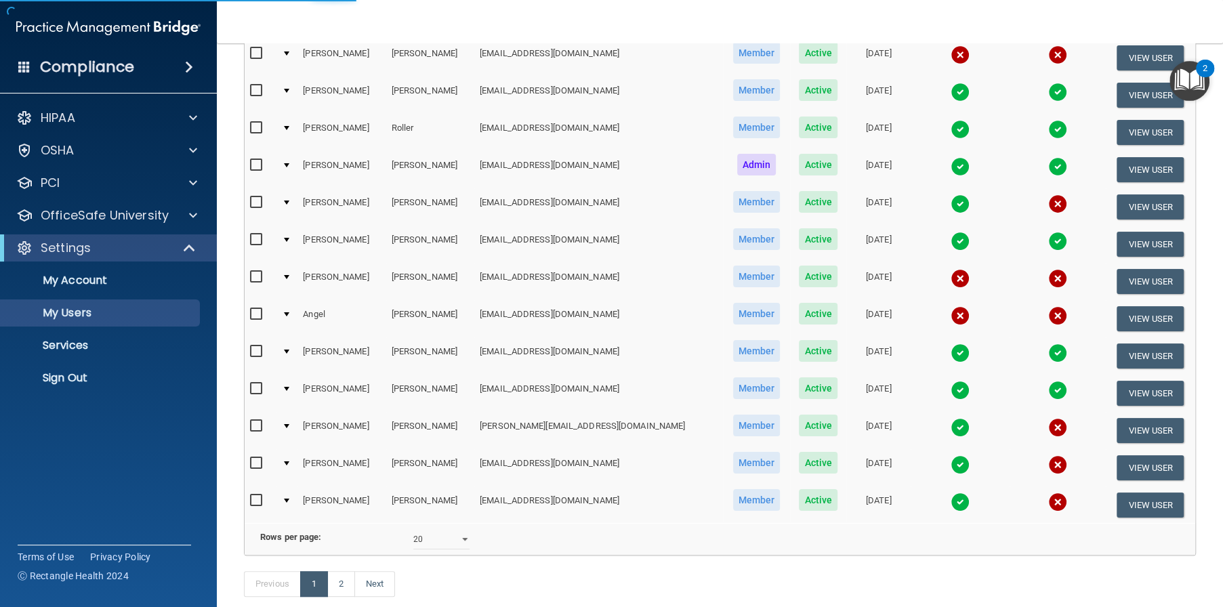
scroll to position [68, 0]
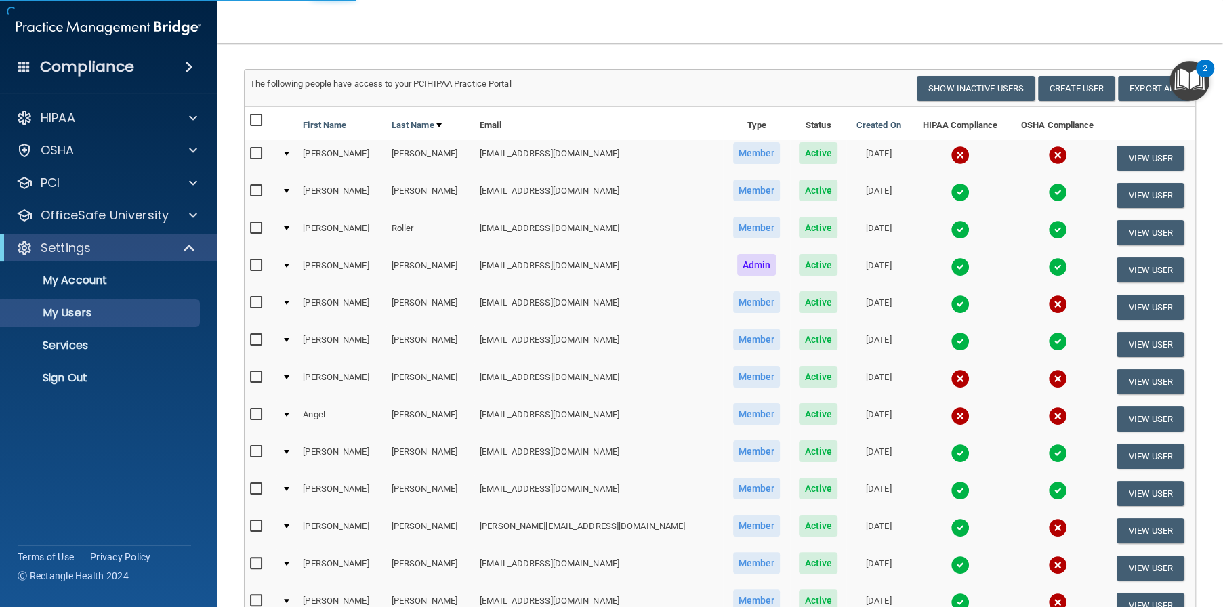
select select "20"
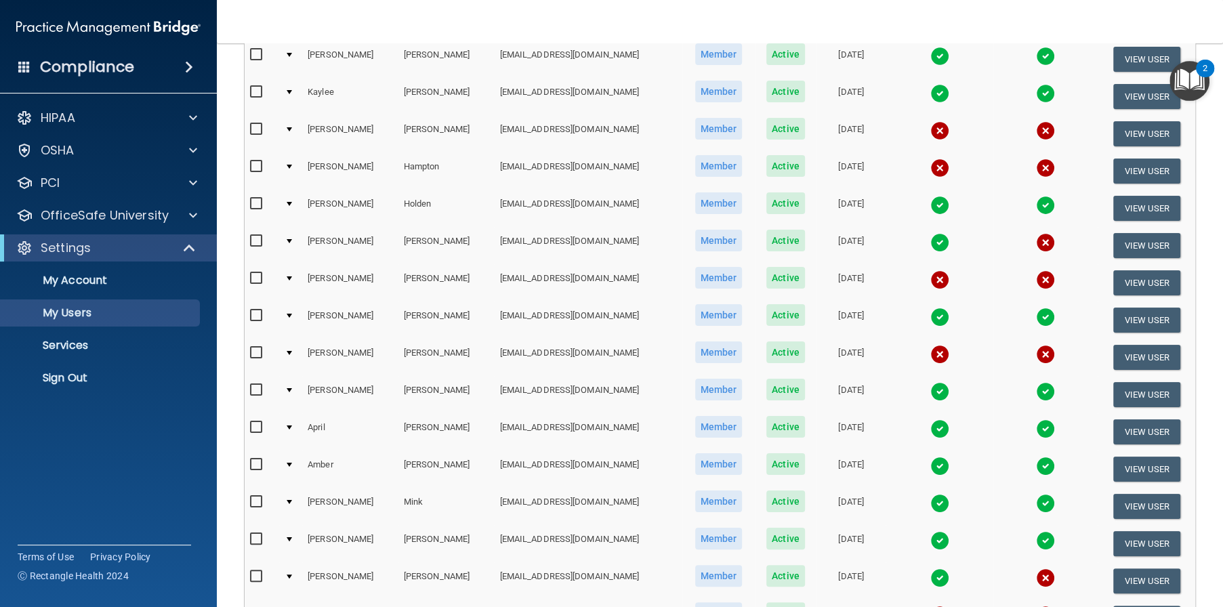
scroll to position [0, 0]
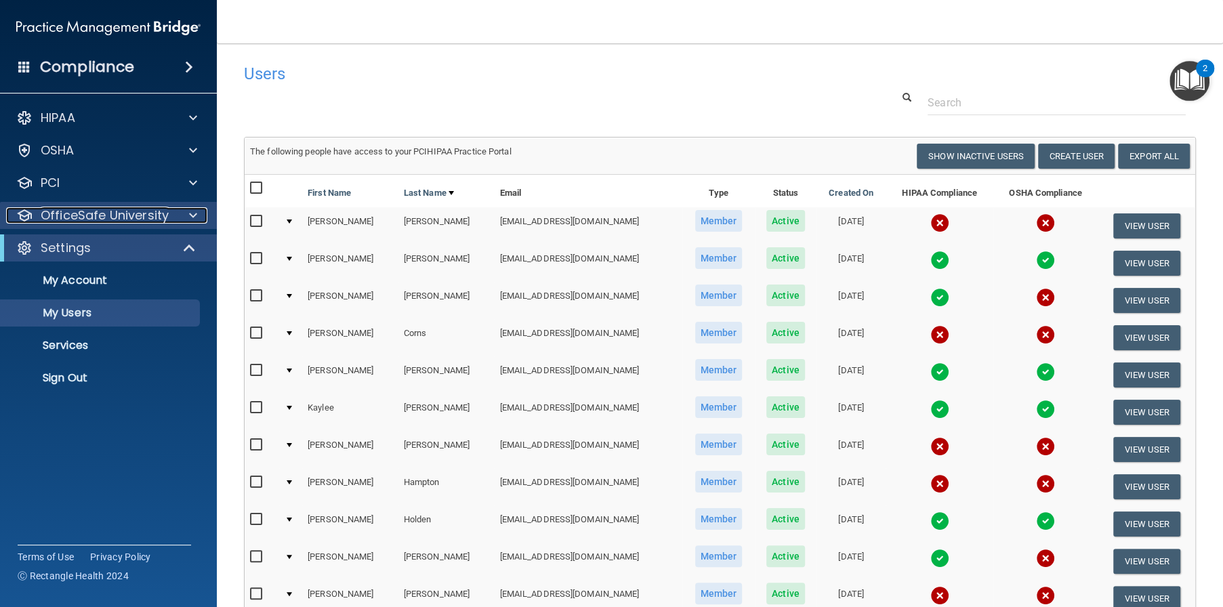
click at [131, 207] on p "OfficeSafe University" at bounding box center [105, 215] width 128 height 16
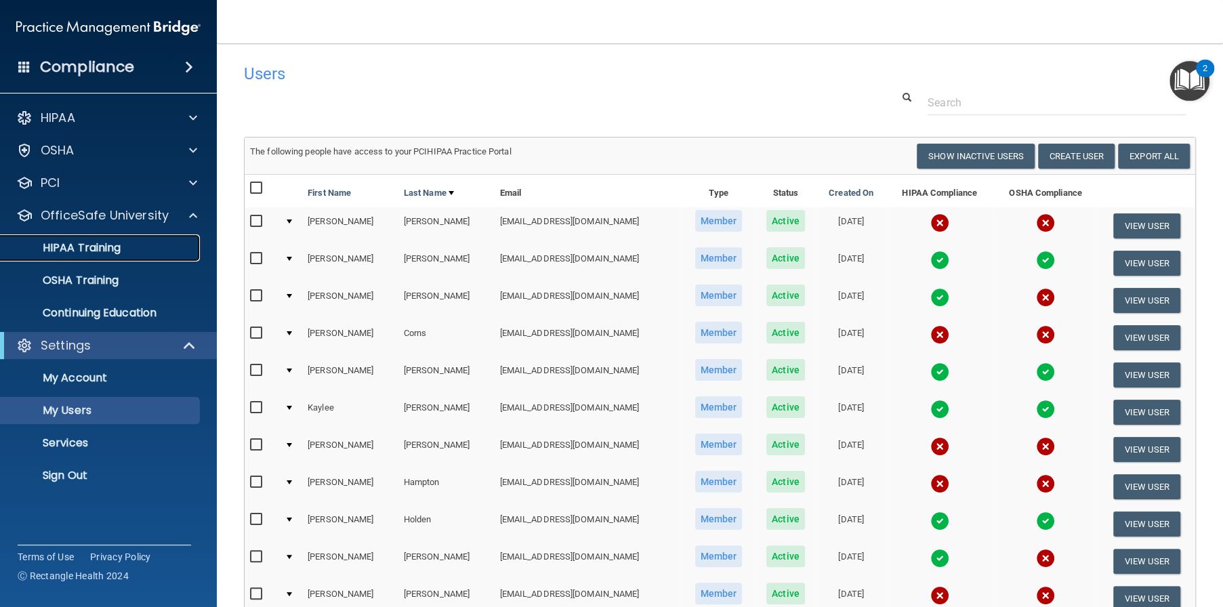
click at [134, 246] on div "HIPAA Training" at bounding box center [101, 248] width 185 height 14
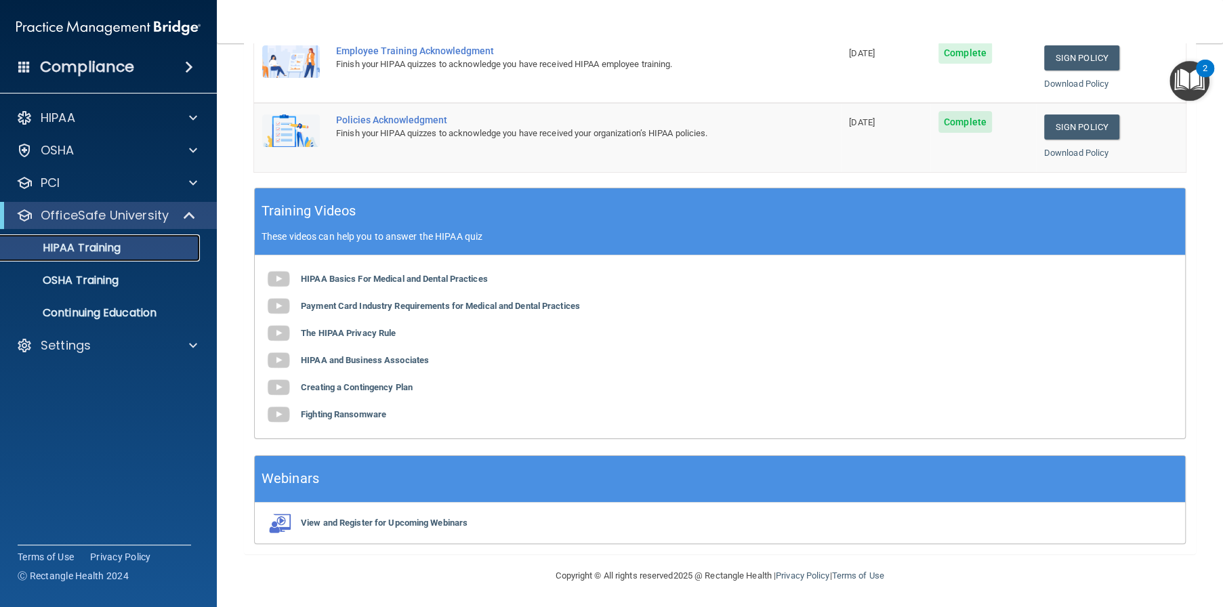
scroll to position [304, 0]
click at [339, 278] on b "HIPAA Basics For Medical and Dental Practices" at bounding box center [394, 277] width 187 height 10
click at [378, 358] on b "HIPAA and Business Associates" at bounding box center [365, 359] width 128 height 10
click at [360, 384] on b "Creating a Contingency Plan" at bounding box center [357, 386] width 112 height 10
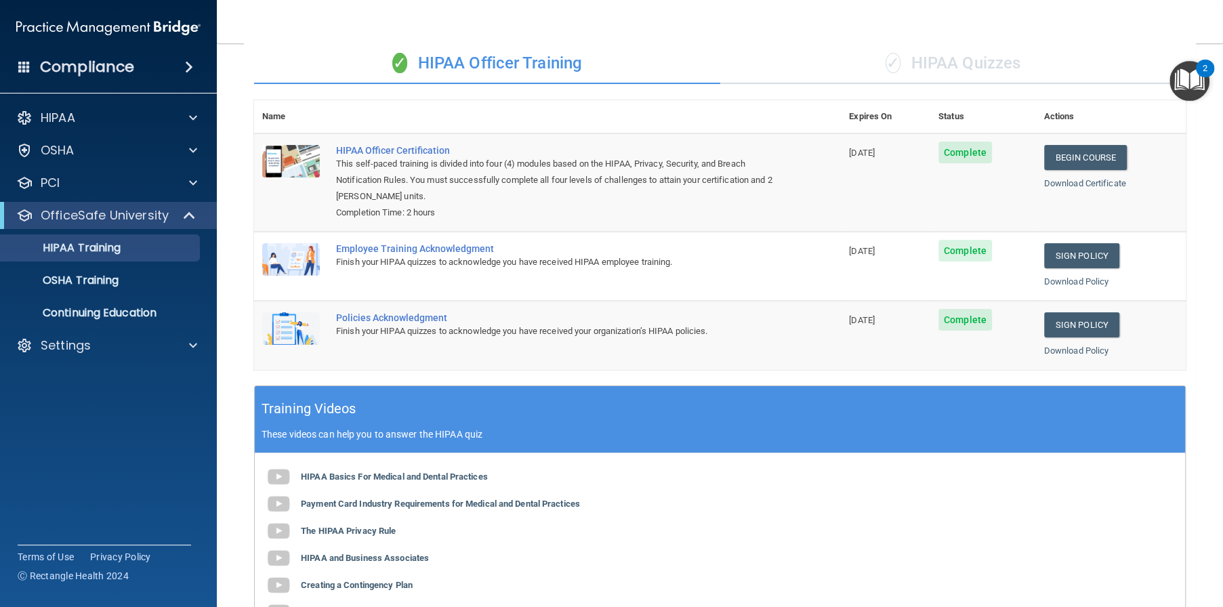
scroll to position [0, 0]
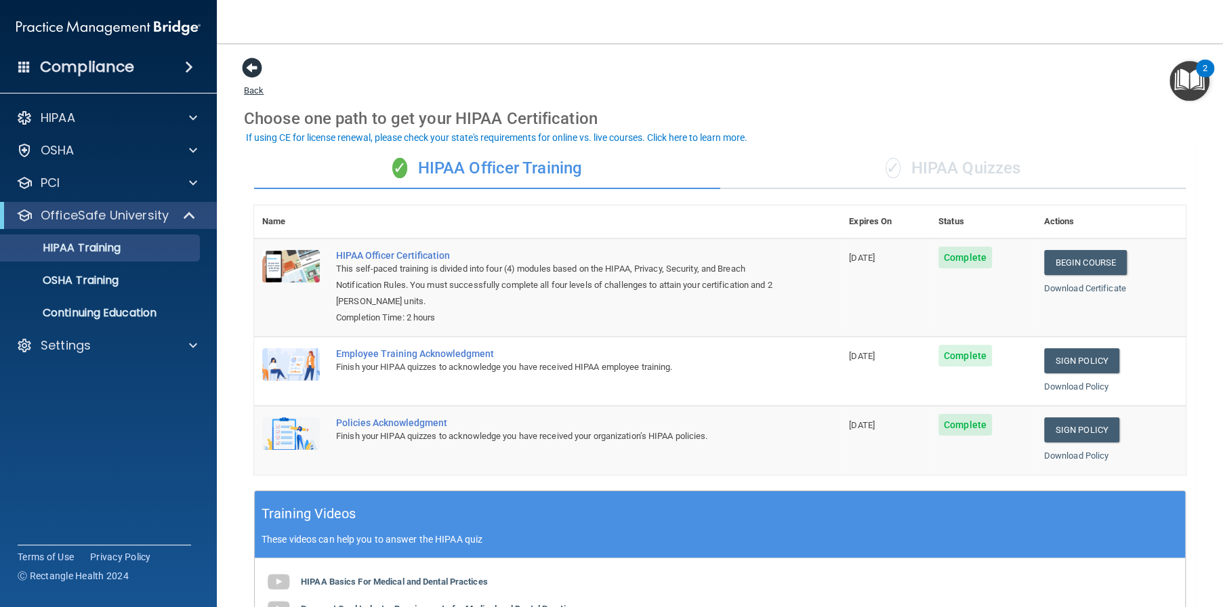
click at [249, 70] on span at bounding box center [252, 68] width 20 height 20
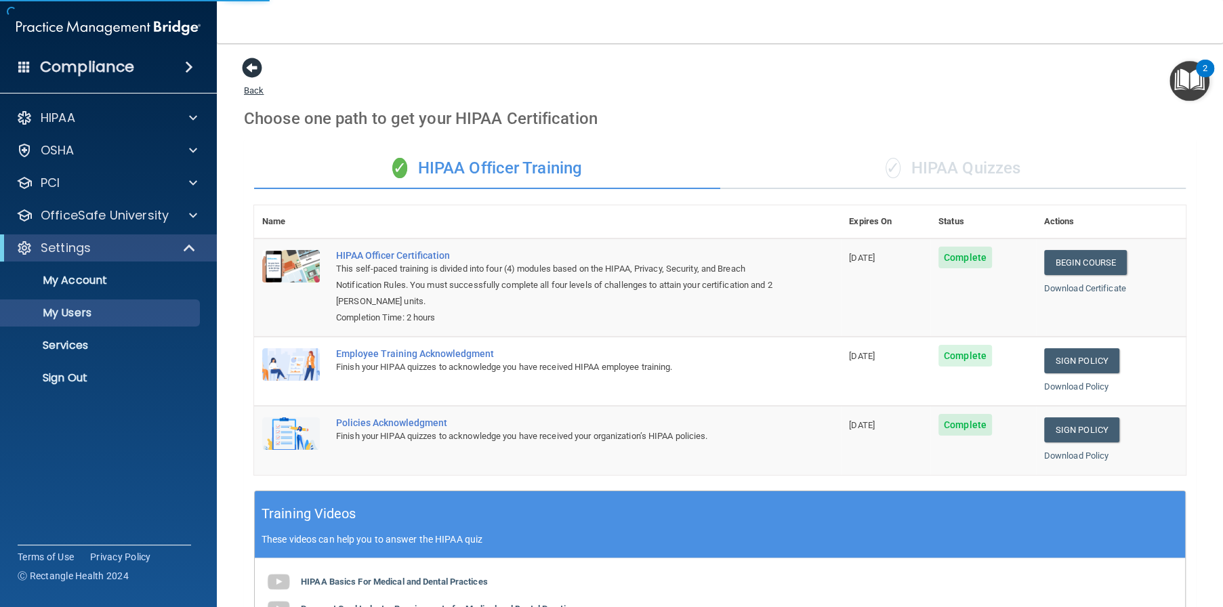
click at [259, 84] on link "Back" at bounding box center [254, 82] width 20 height 26
select select "20"
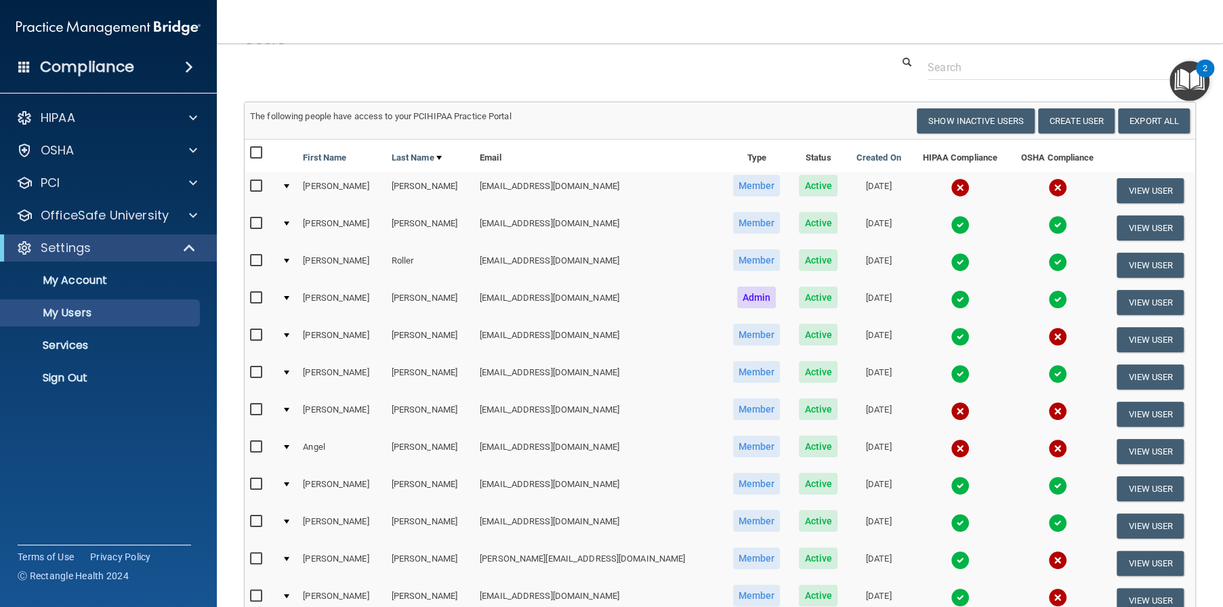
scroll to position [68, 0]
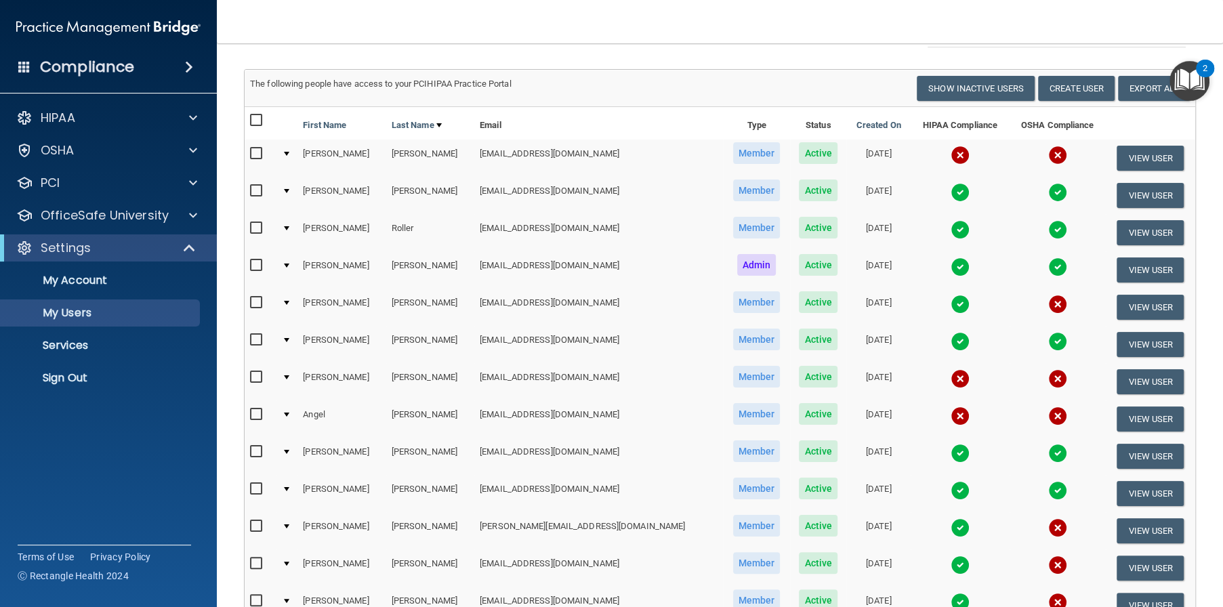
click at [257, 266] on input "checkbox" at bounding box center [258, 265] width 16 height 11
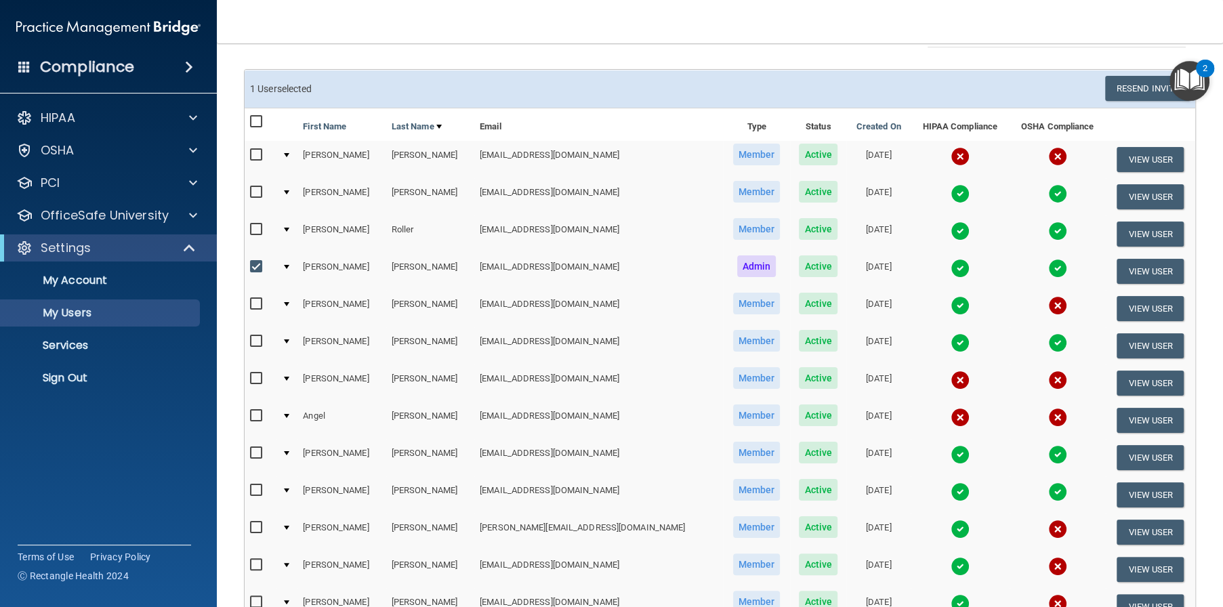
click at [257, 266] on input "checkbox" at bounding box center [258, 267] width 16 height 11
checkbox input "false"
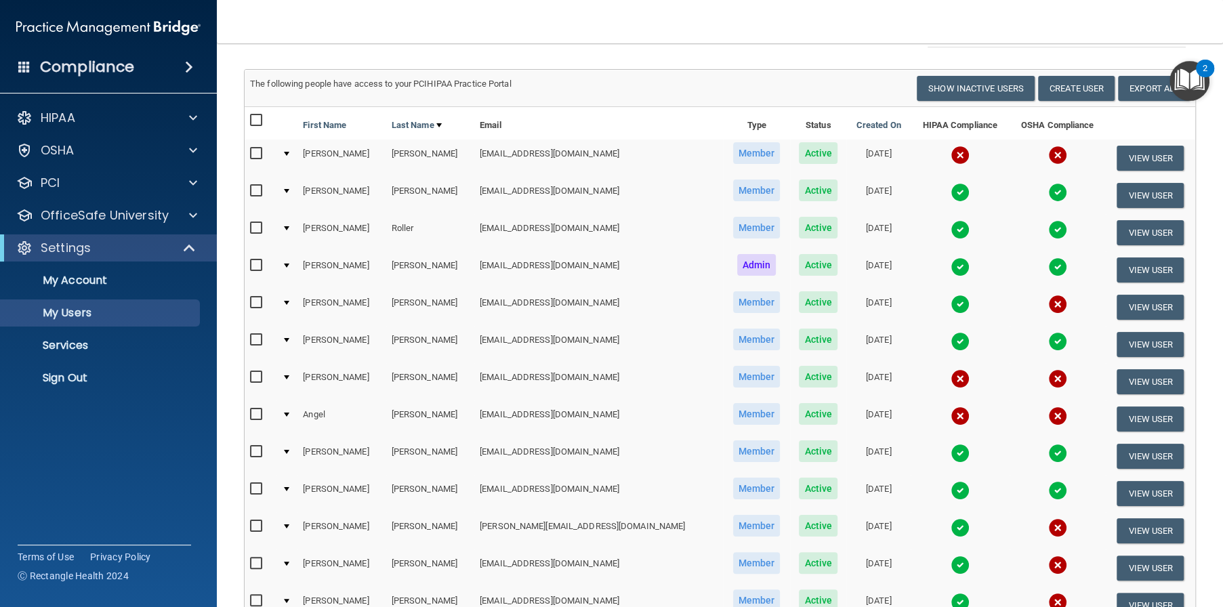
click at [257, 156] on input "checkbox" at bounding box center [258, 153] width 16 height 11
checkbox input "true"
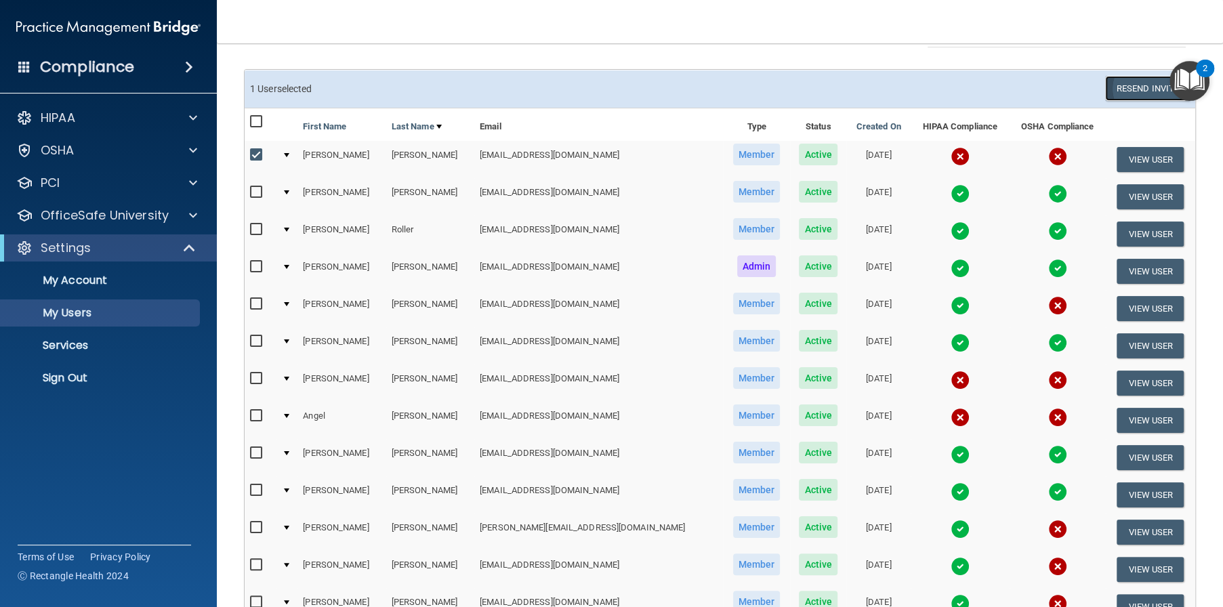
click at [1126, 86] on button "Resend Invite" at bounding box center [1147, 88] width 85 height 25
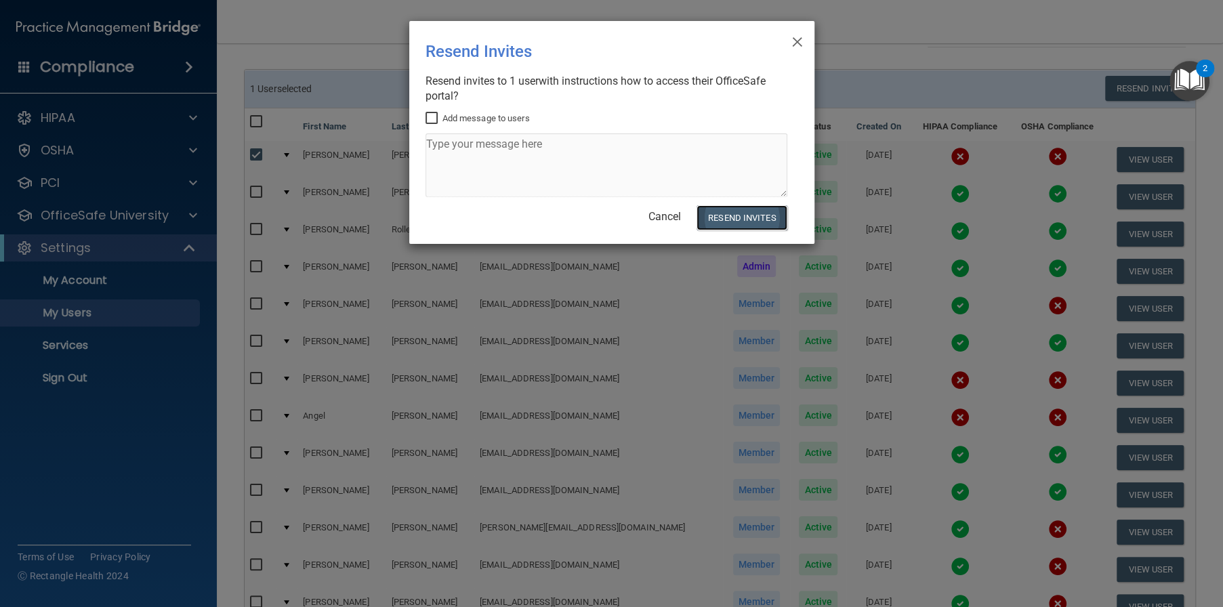
click at [738, 216] on button "Resend Invites" at bounding box center [742, 217] width 90 height 25
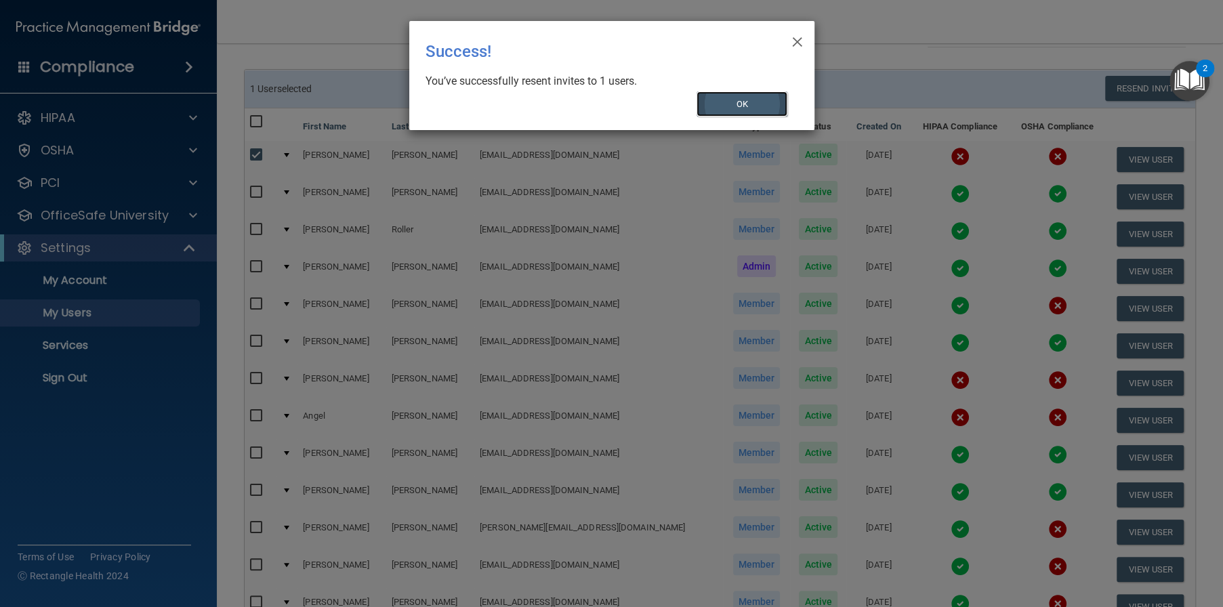
click at [726, 108] on button "OK" at bounding box center [742, 103] width 91 height 25
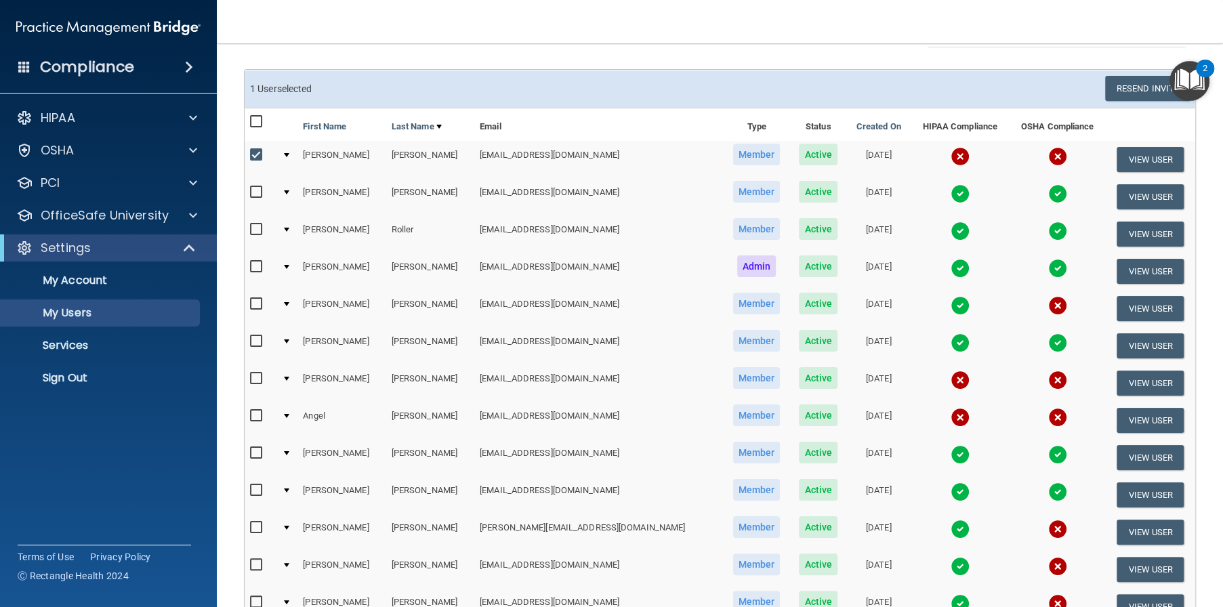
click at [255, 376] on input "checkbox" at bounding box center [258, 378] width 16 height 11
checkbox input "true"
click at [256, 411] on input "checkbox" at bounding box center [258, 416] width 16 height 11
checkbox input "true"
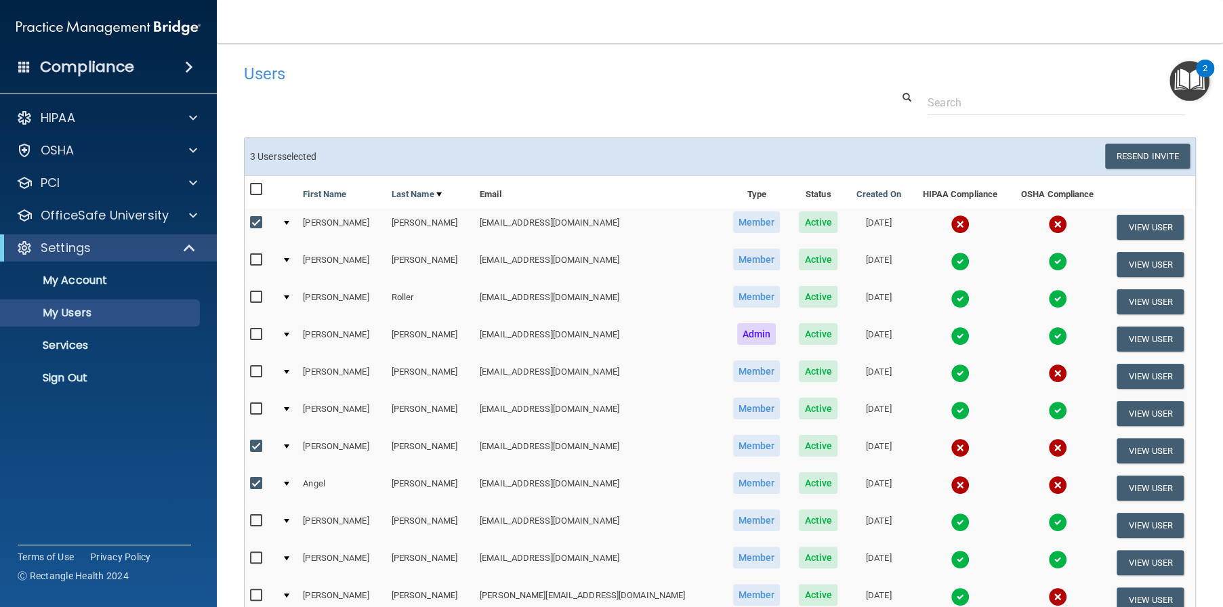
scroll to position [252, 0]
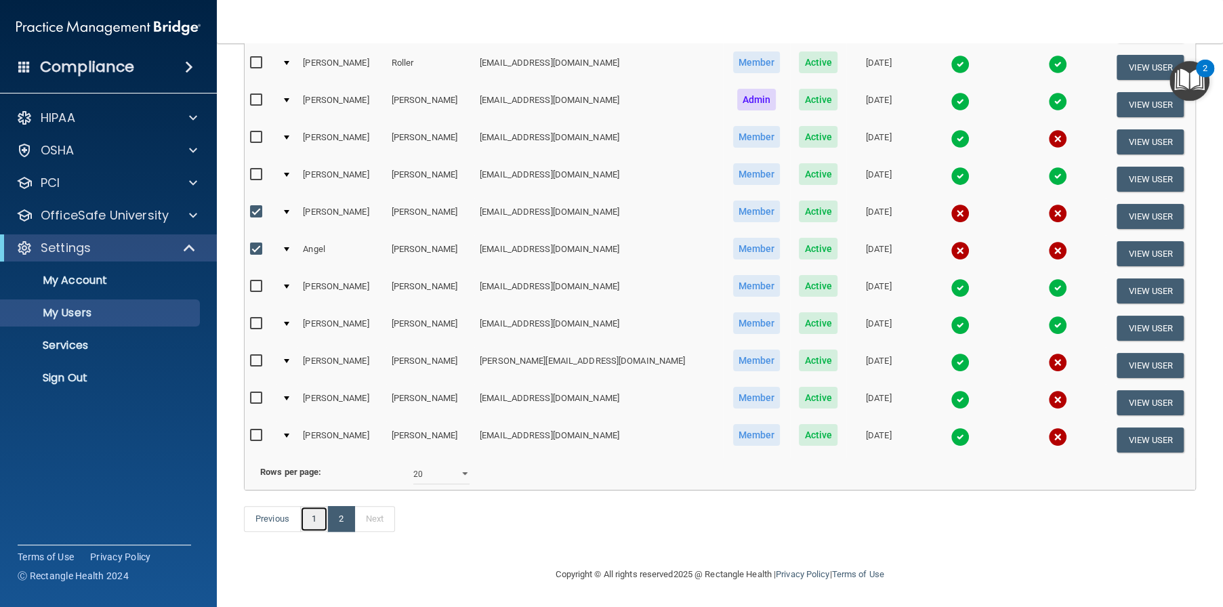
click at [310, 521] on link "1" at bounding box center [314, 519] width 28 height 26
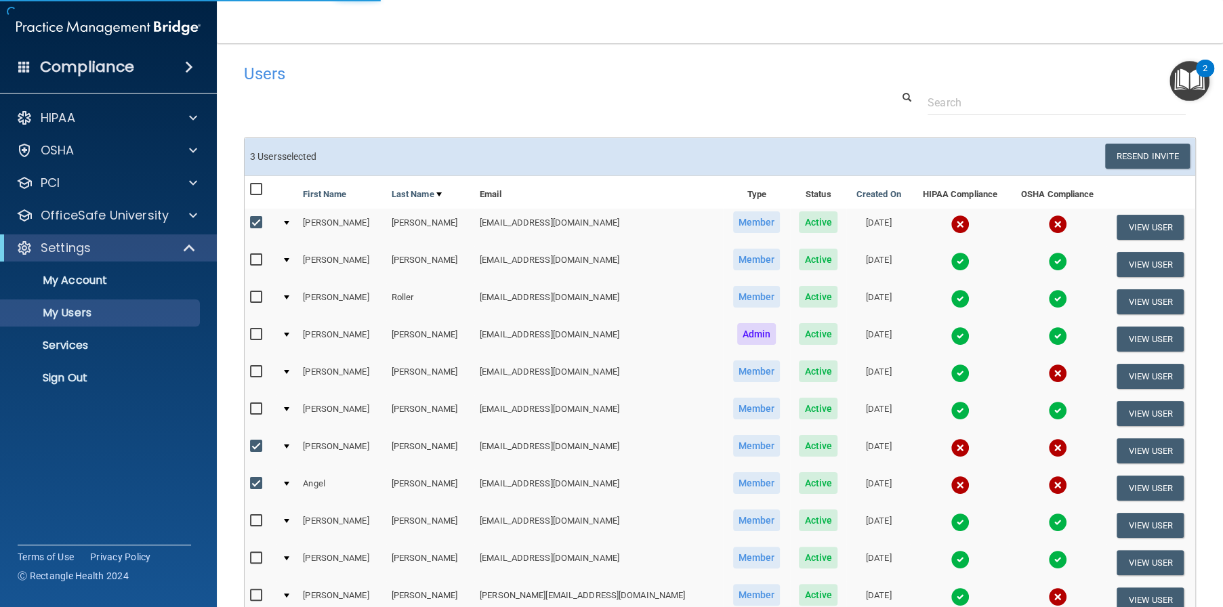
select select "20"
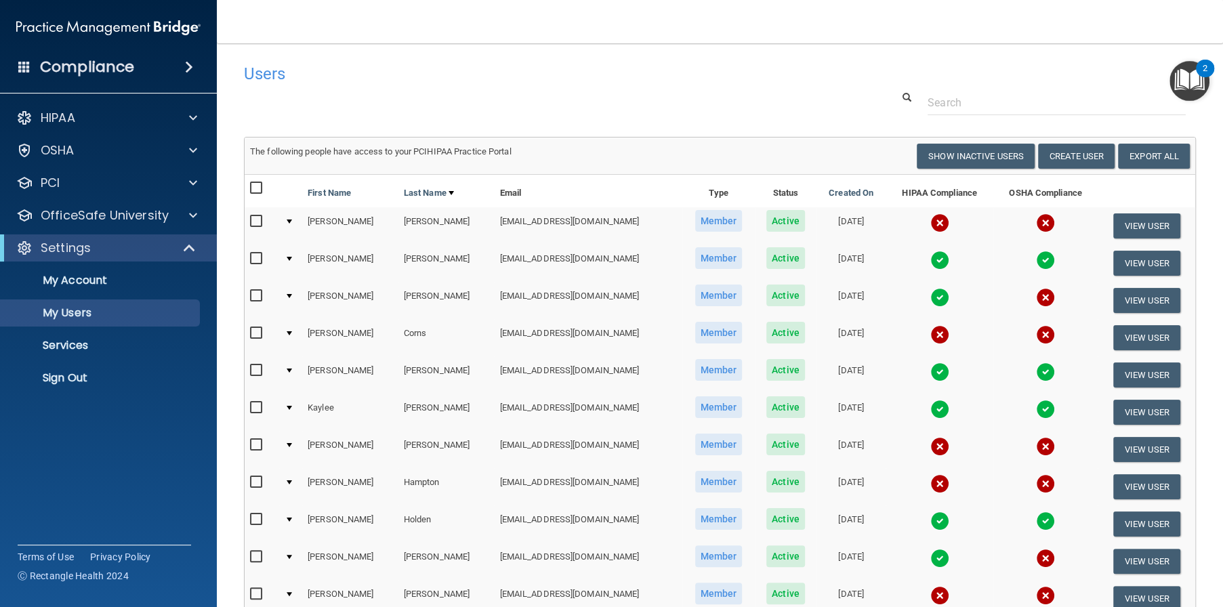
click at [258, 222] on input "checkbox" at bounding box center [258, 221] width 16 height 11
checkbox input "true"
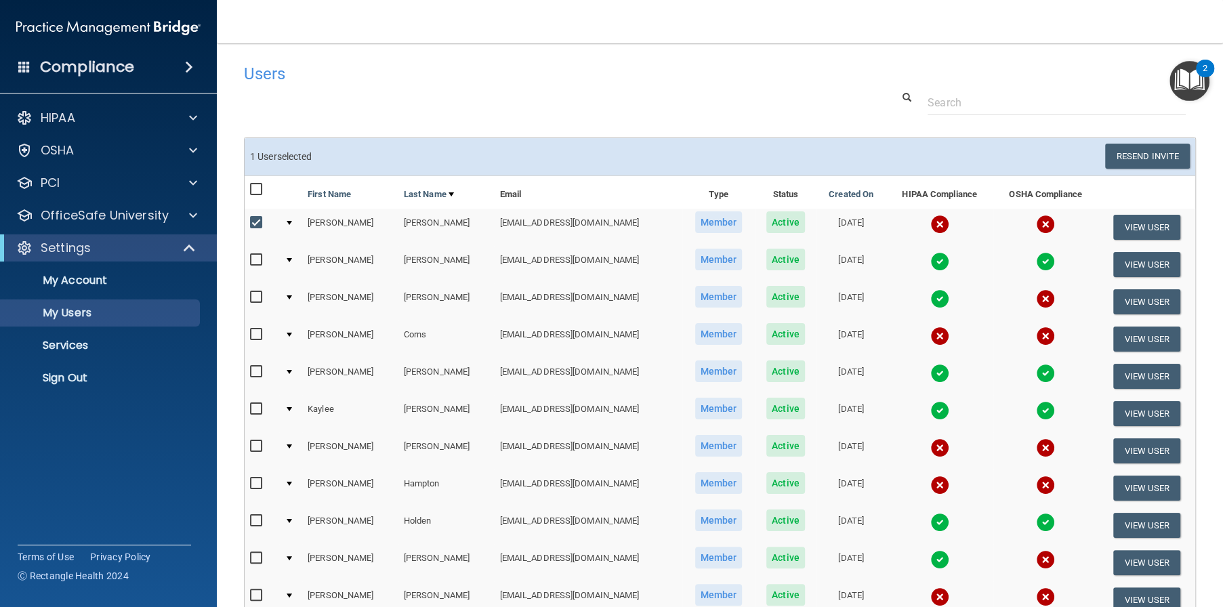
click at [260, 333] on input "checkbox" at bounding box center [258, 334] width 16 height 11
checkbox input "true"
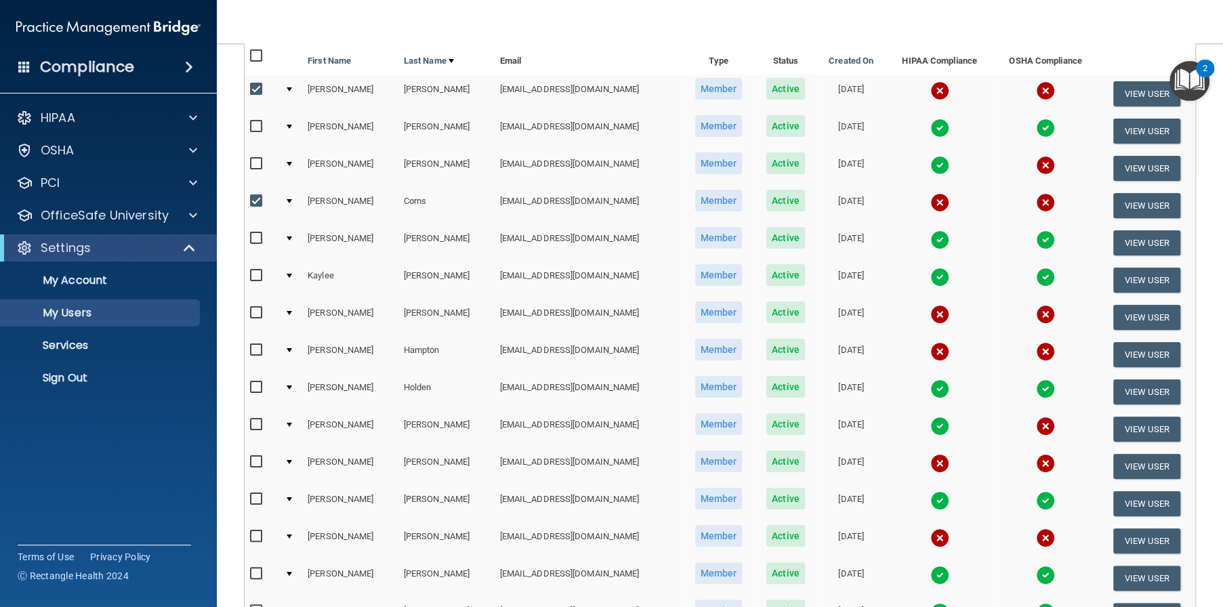
scroll to position [136, 0]
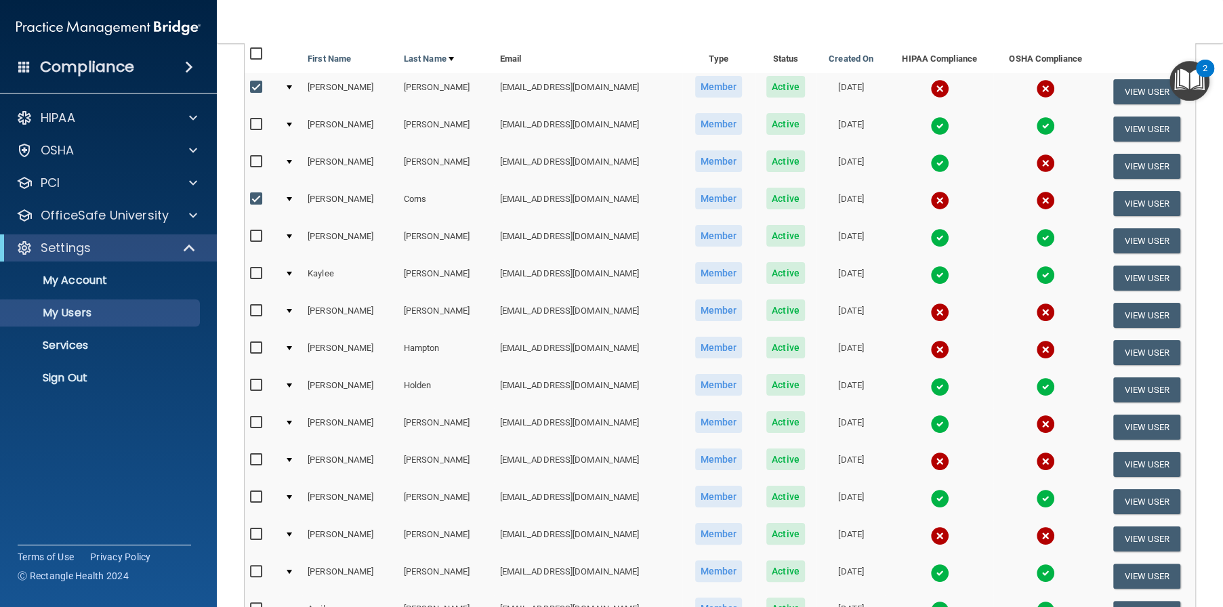
drag, startPoint x: 255, startPoint y: 304, endPoint x: 252, endPoint y: 311, distance: 7.9
click at [255, 306] on input "checkbox" at bounding box center [258, 311] width 16 height 11
click at [252, 313] on input "checkbox" at bounding box center [258, 311] width 16 height 11
checkbox input "false"
click at [253, 348] on input "checkbox" at bounding box center [258, 348] width 16 height 11
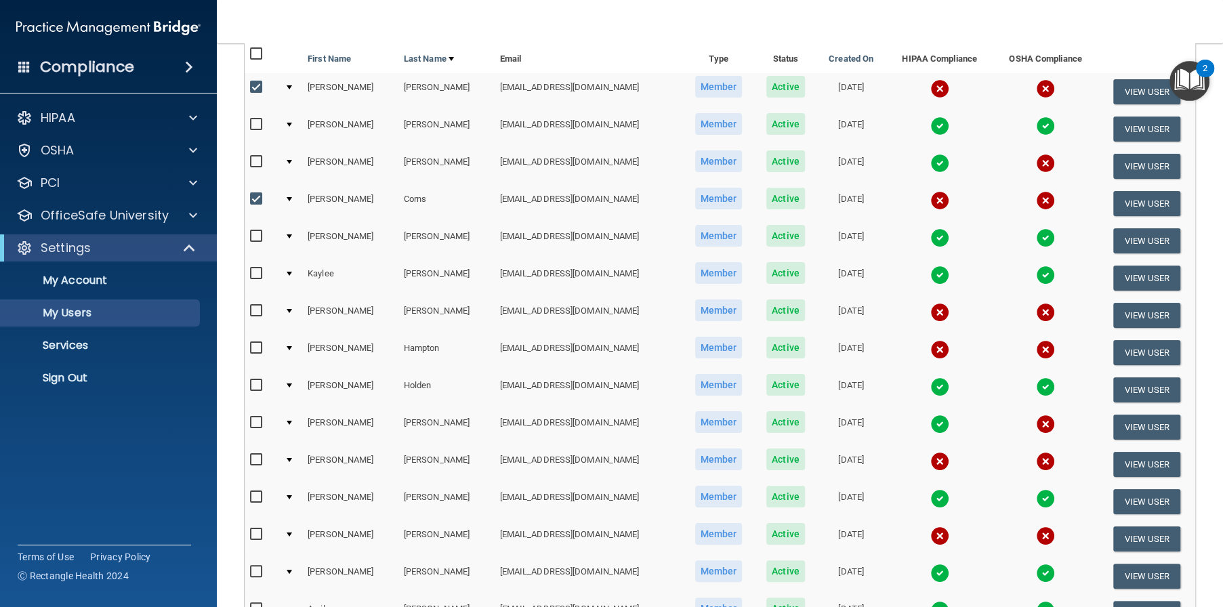
checkbox input "true"
click at [257, 458] on input "checkbox" at bounding box center [258, 460] width 16 height 11
checkbox input "true"
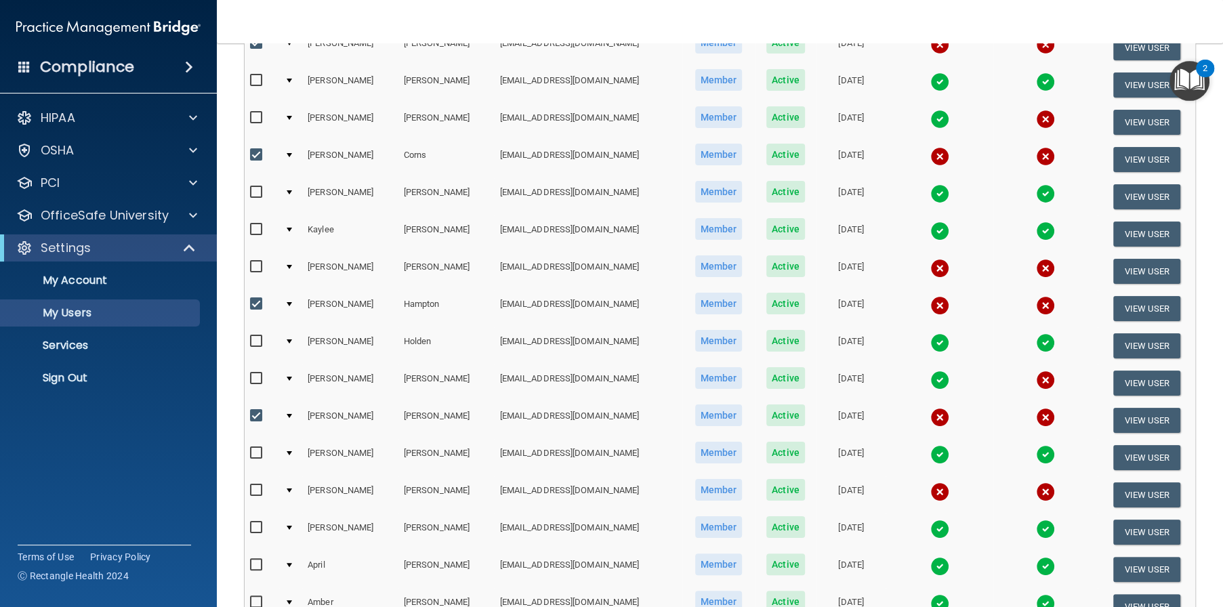
scroll to position [203, 0]
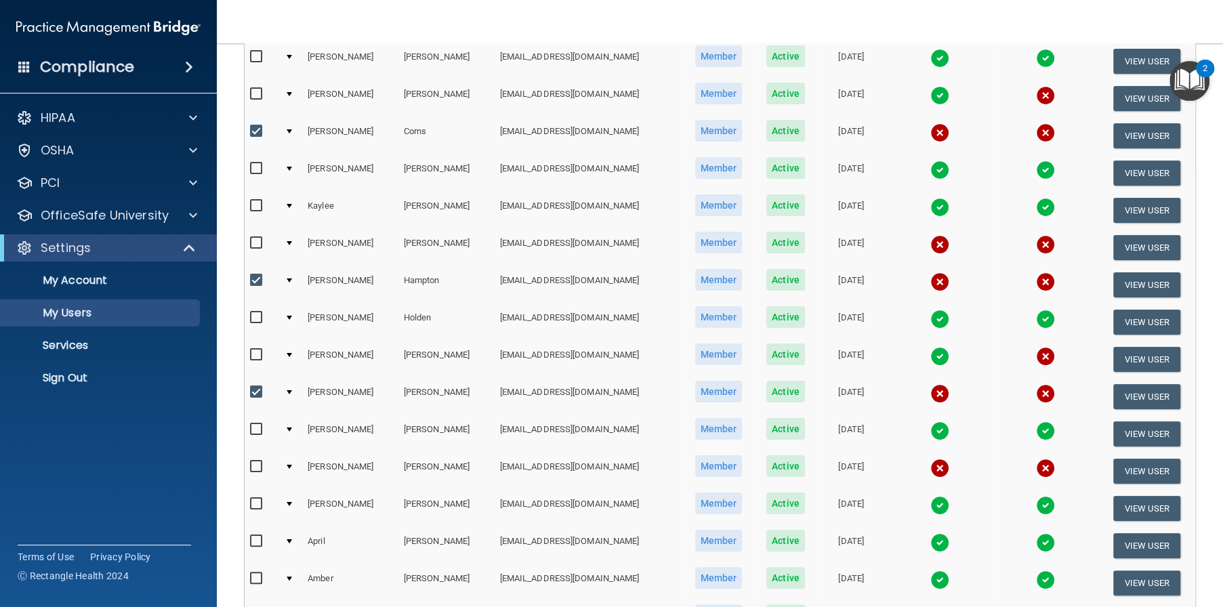
click at [256, 468] on input "checkbox" at bounding box center [258, 467] width 16 height 11
checkbox input "true"
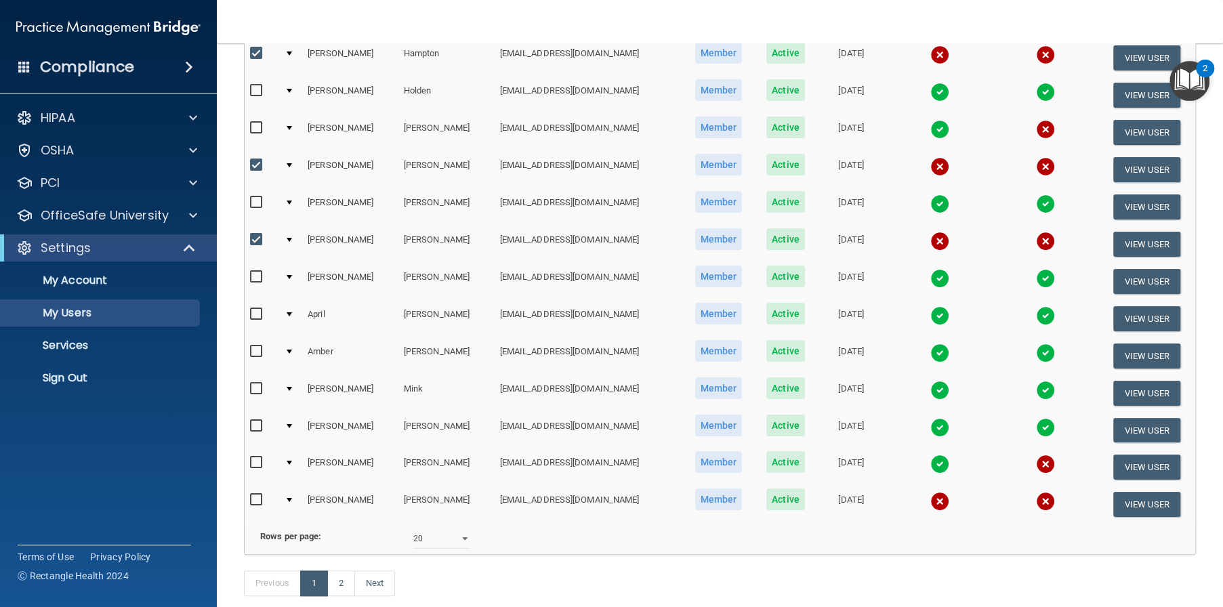
scroll to position [474, 0]
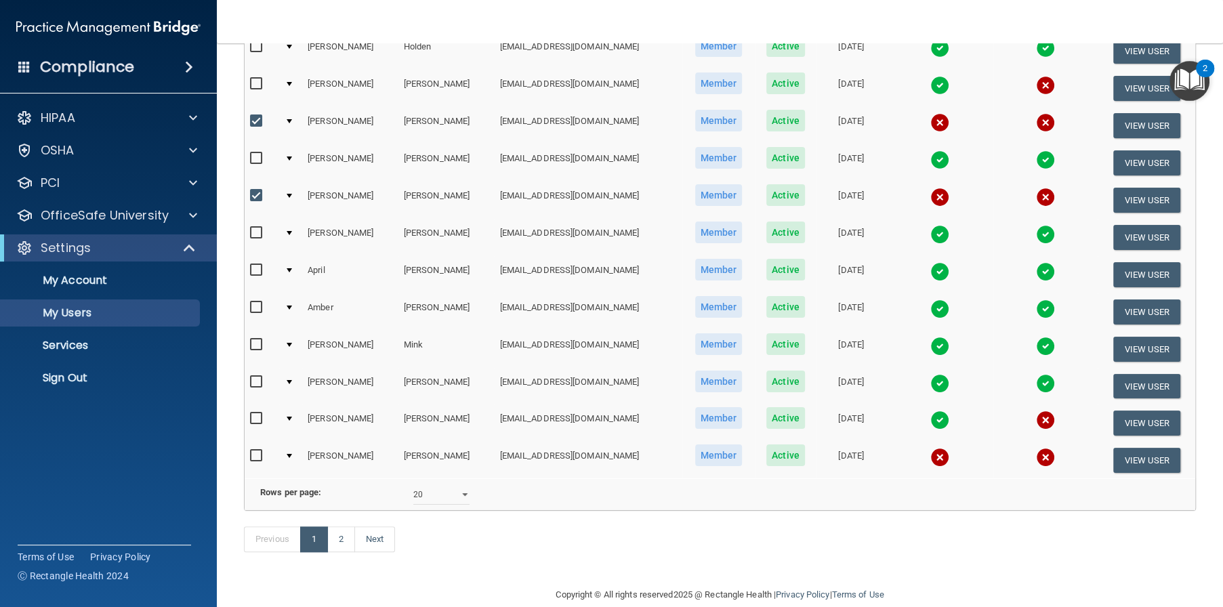
click at [253, 453] on input "checkbox" at bounding box center [258, 456] width 16 height 11
checkbox input "true"
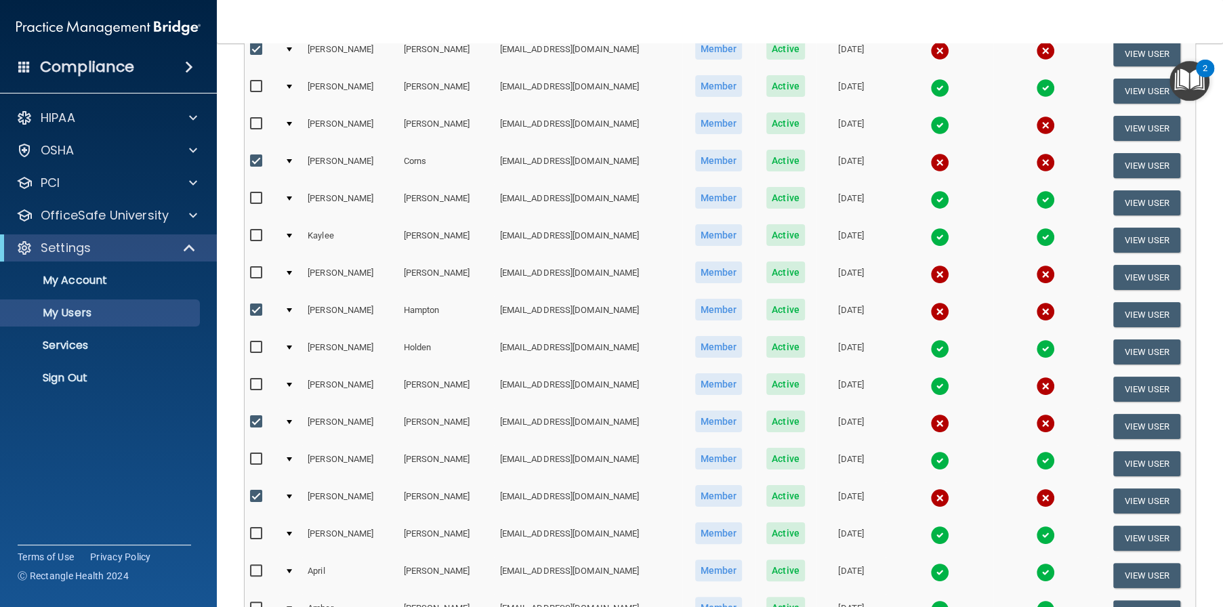
scroll to position [0, 0]
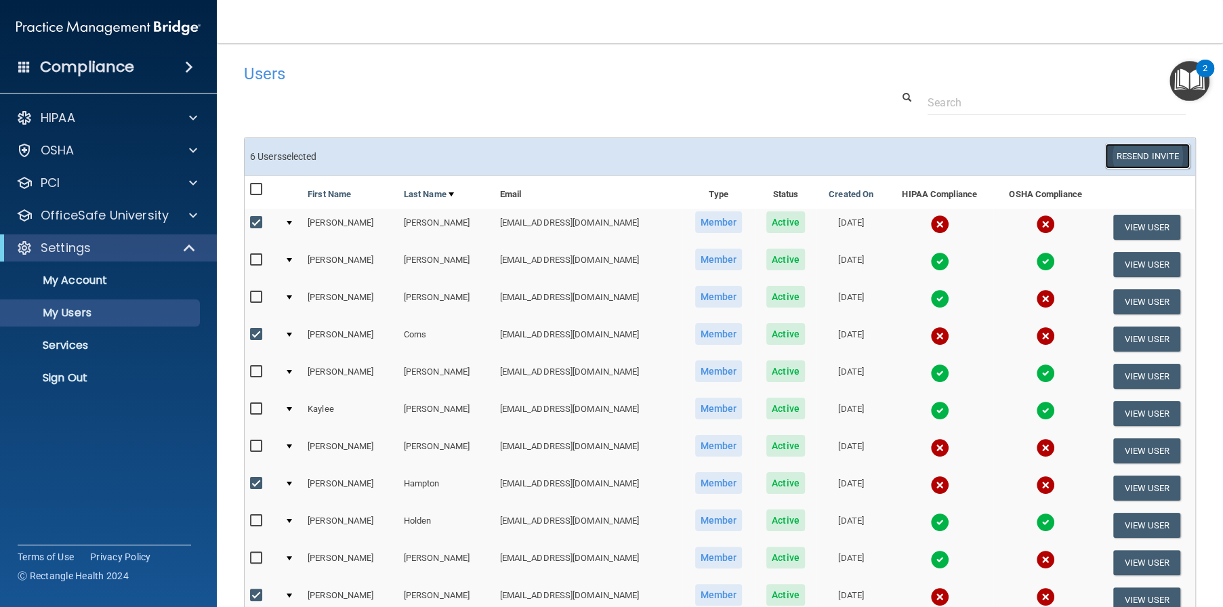
click at [1123, 155] on button "Resend Invite" at bounding box center [1147, 156] width 85 height 25
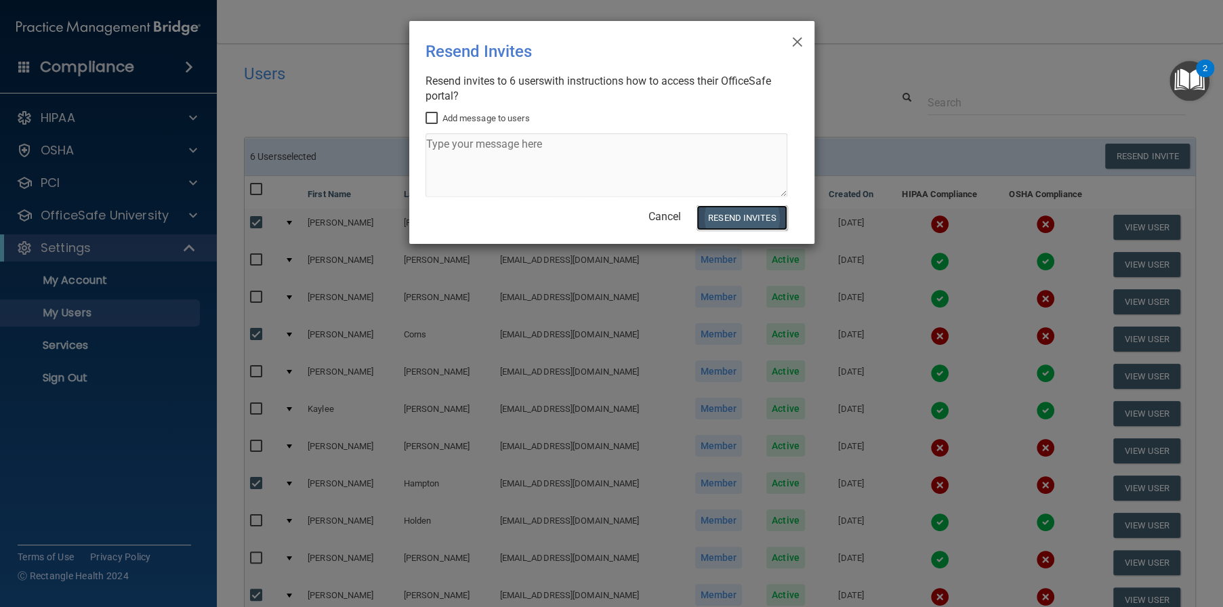
click at [734, 221] on button "Resend Invites" at bounding box center [742, 217] width 90 height 25
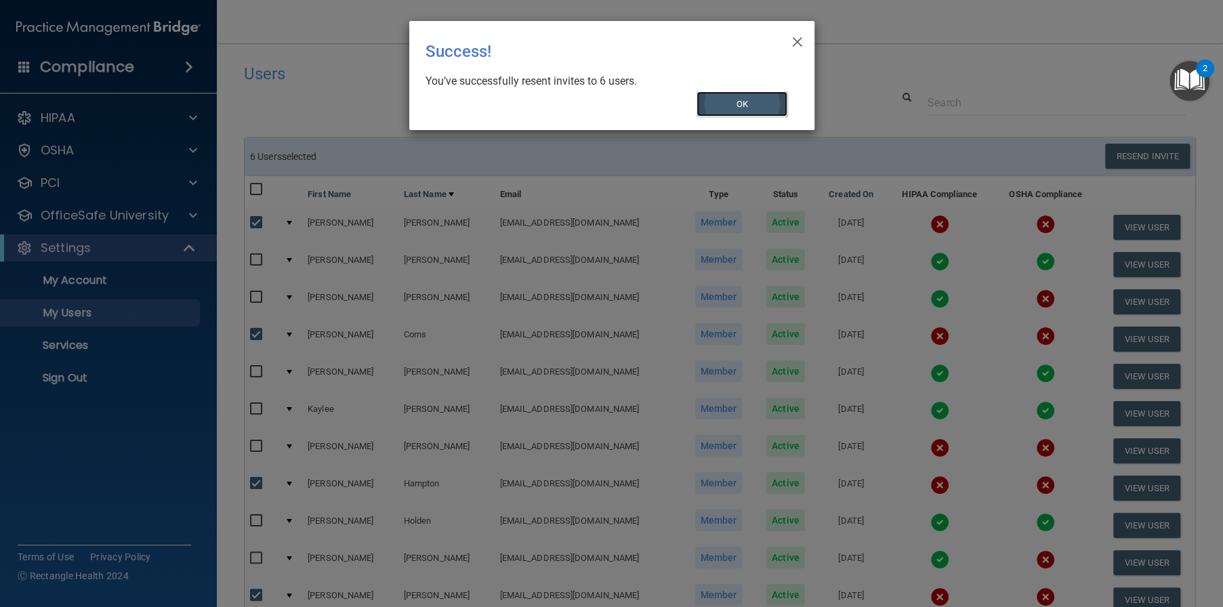
click at [722, 110] on button "OK" at bounding box center [742, 103] width 91 height 25
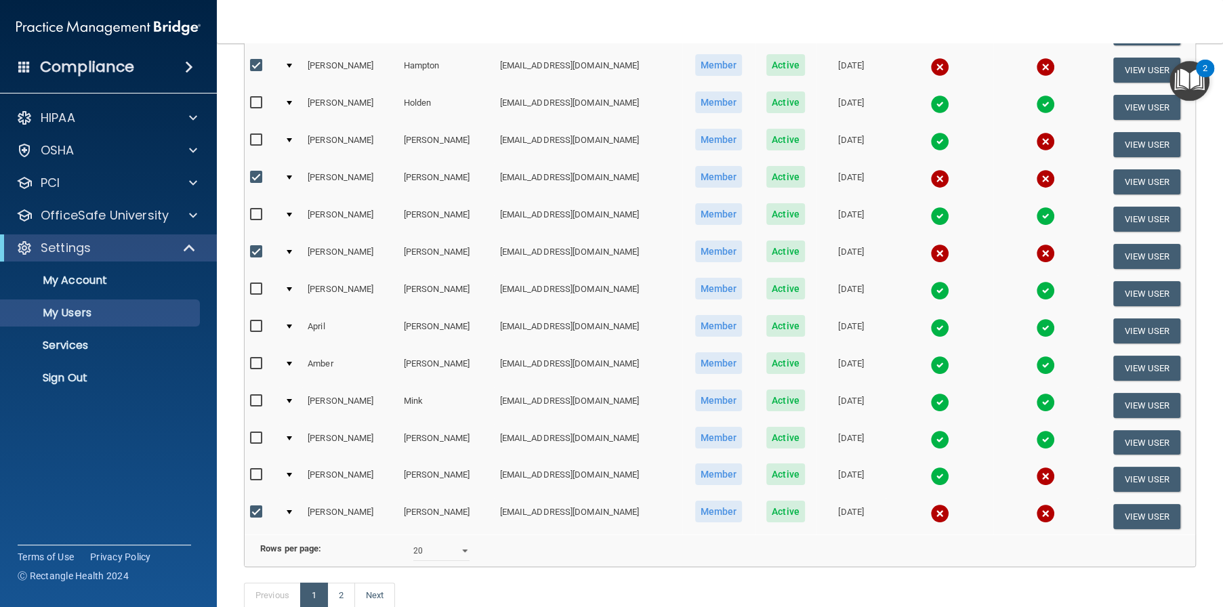
scroll to position [512, 0]
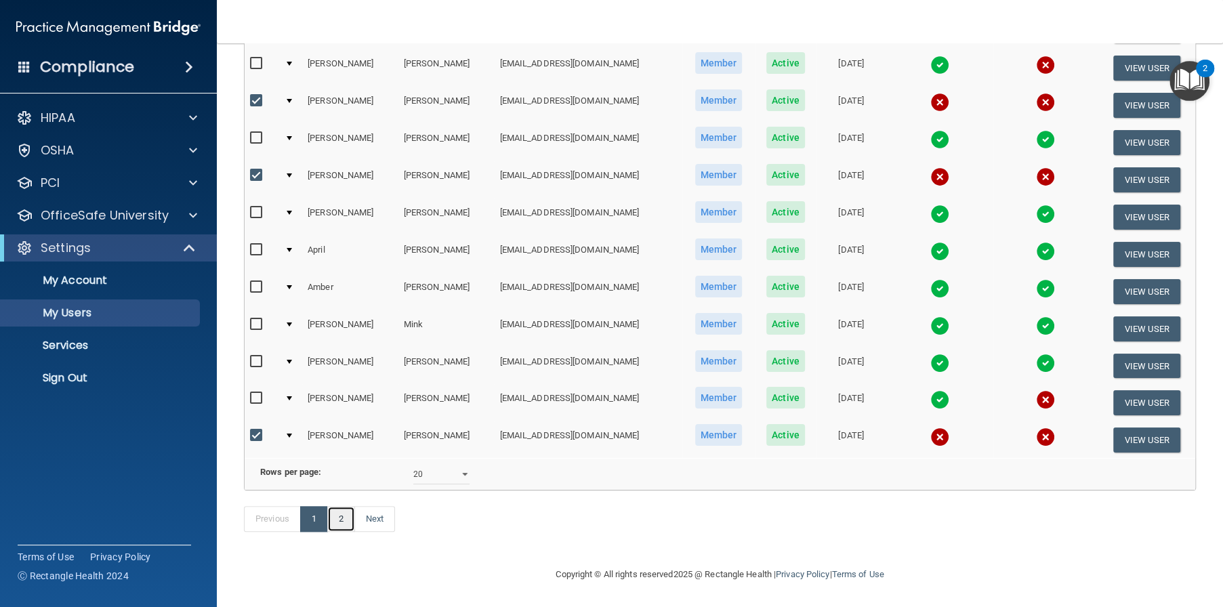
click at [348, 516] on link "2" at bounding box center [341, 519] width 28 height 26
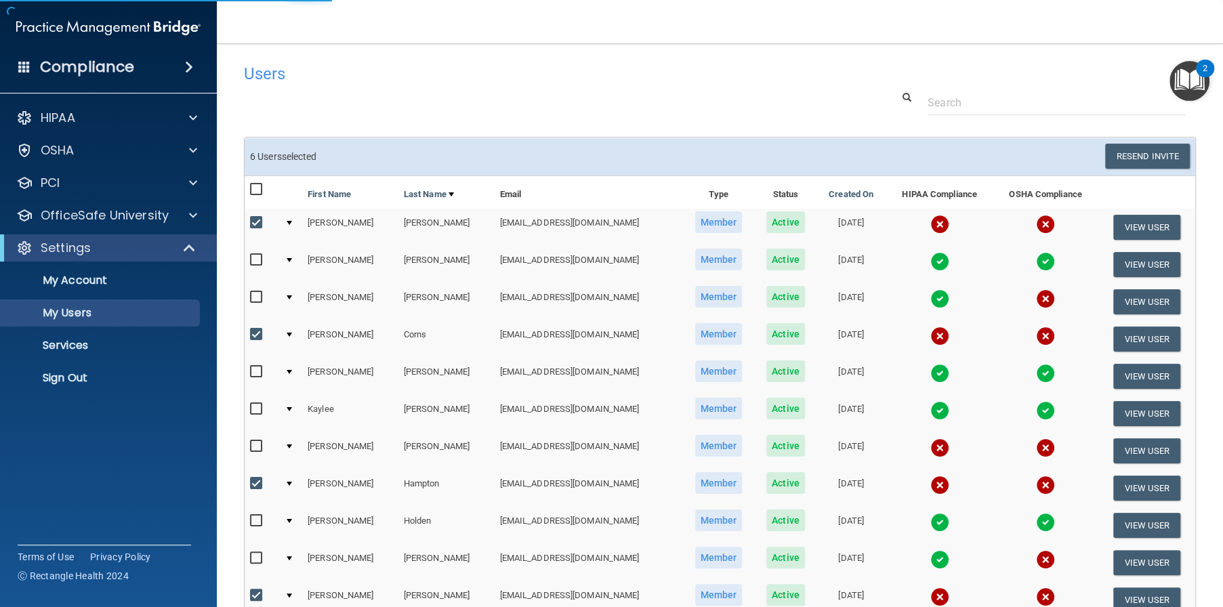
select select "20"
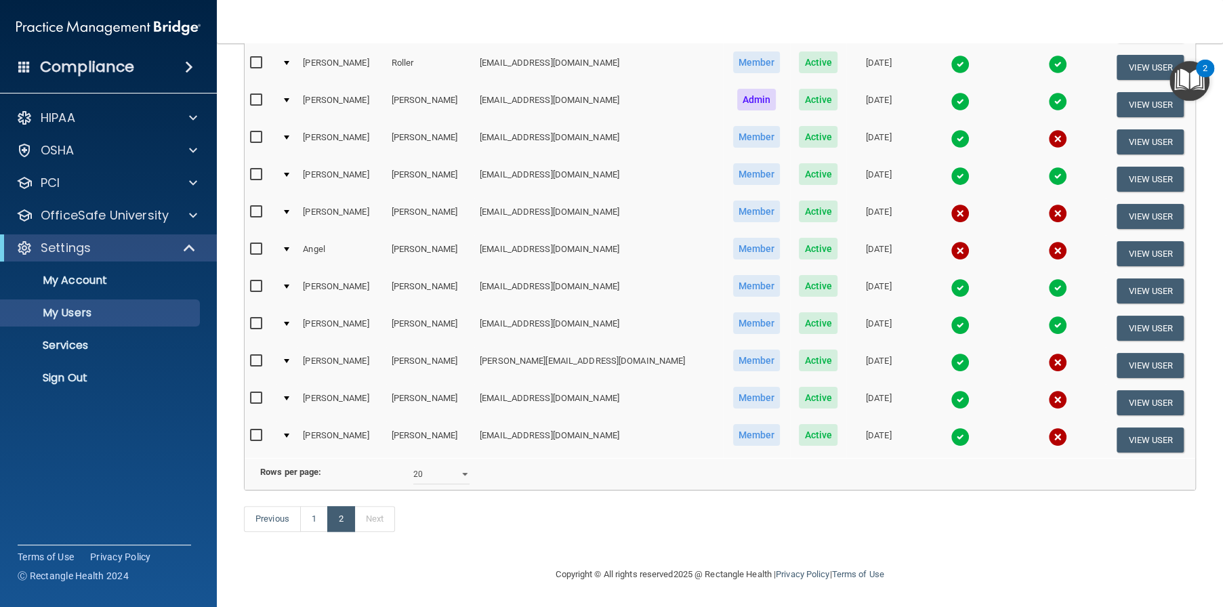
scroll to position [251, 0]
click at [318, 518] on link "1" at bounding box center [314, 519] width 28 height 26
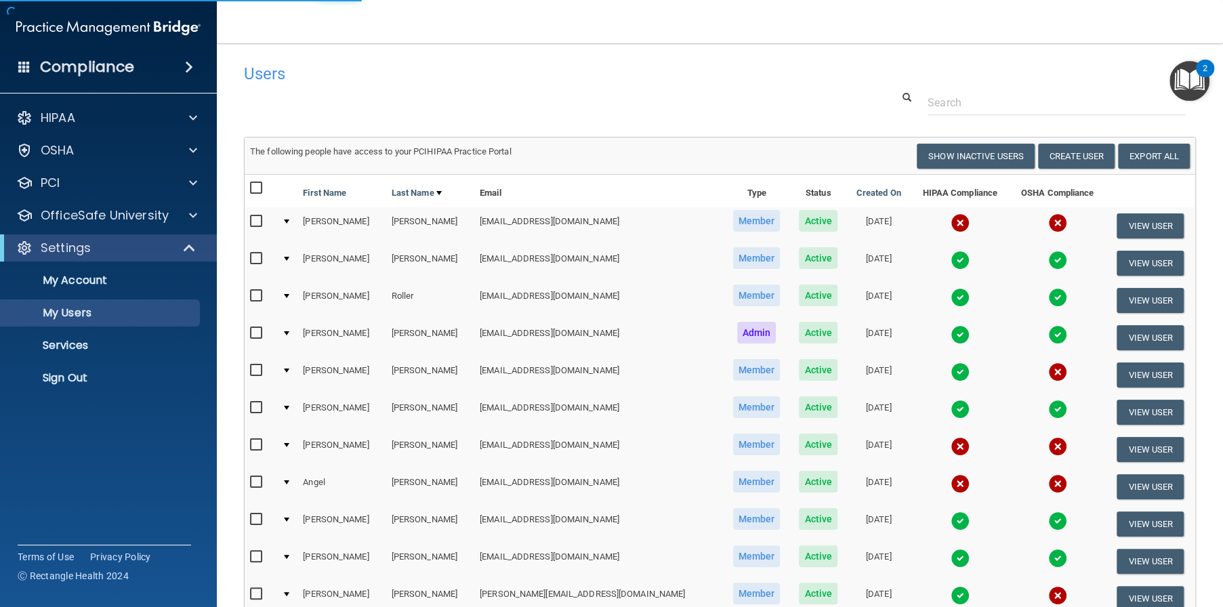
select select "20"
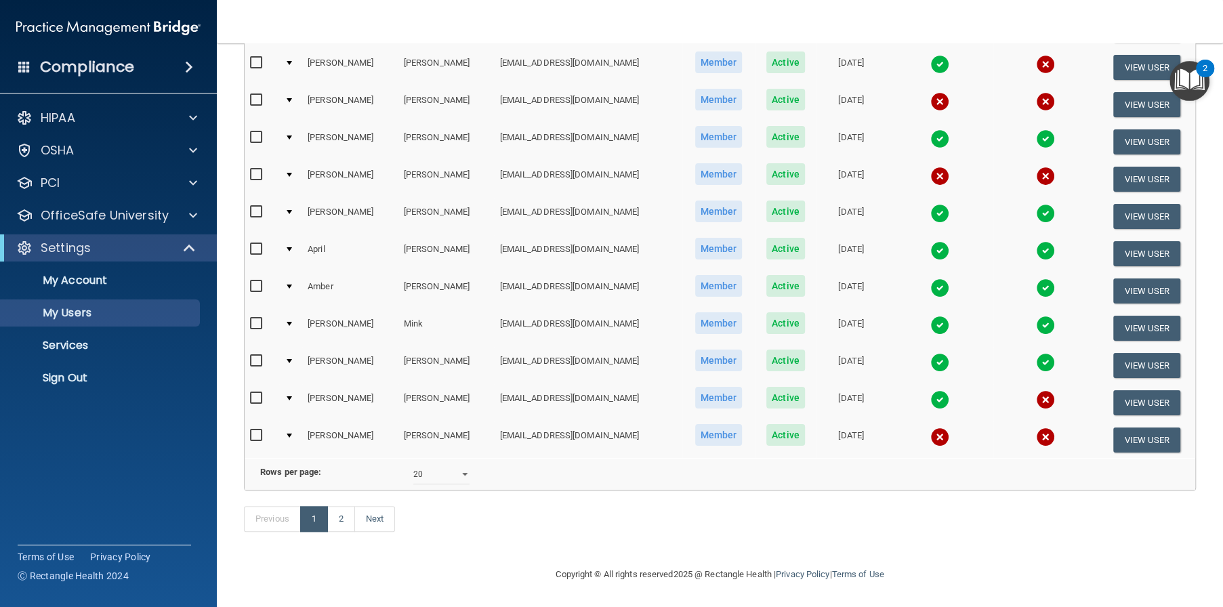
scroll to position [511, 0]
click at [341, 523] on link "2" at bounding box center [341, 519] width 28 height 26
select select "20"
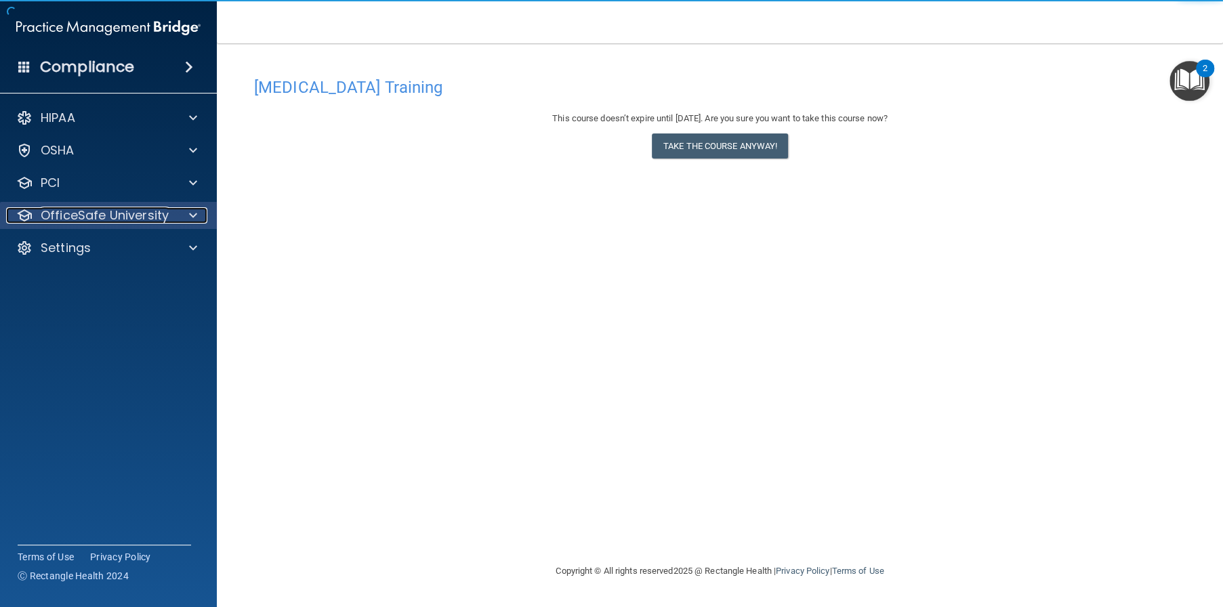
click at [129, 213] on p "OfficeSafe University" at bounding box center [105, 215] width 128 height 16
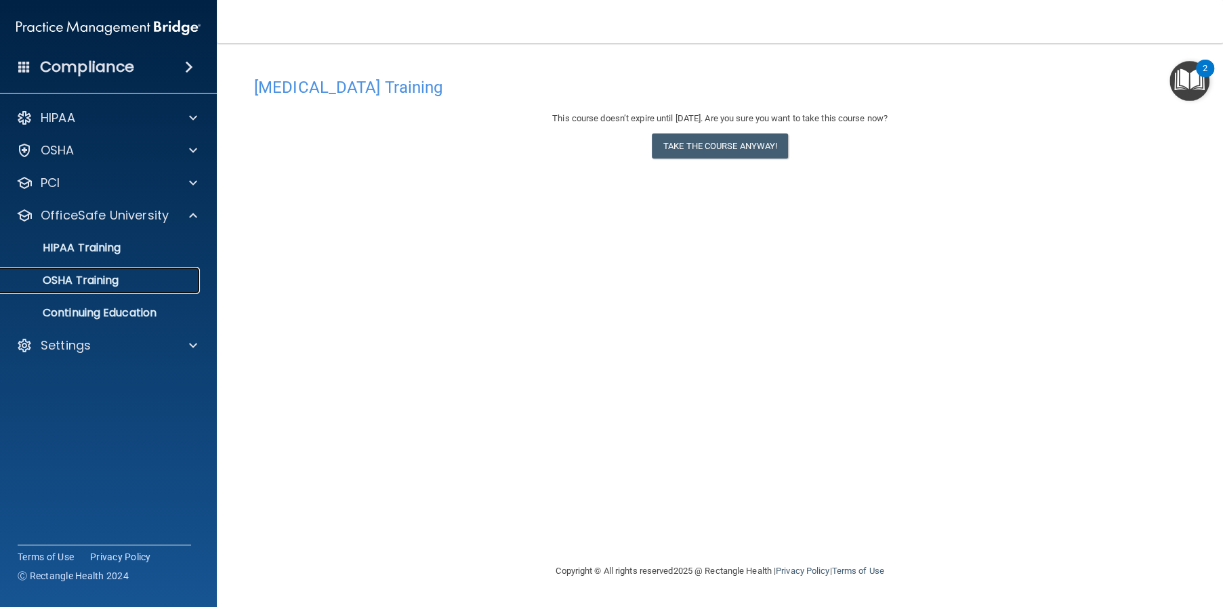
click at [105, 279] on p "OSHA Training" at bounding box center [64, 281] width 110 height 14
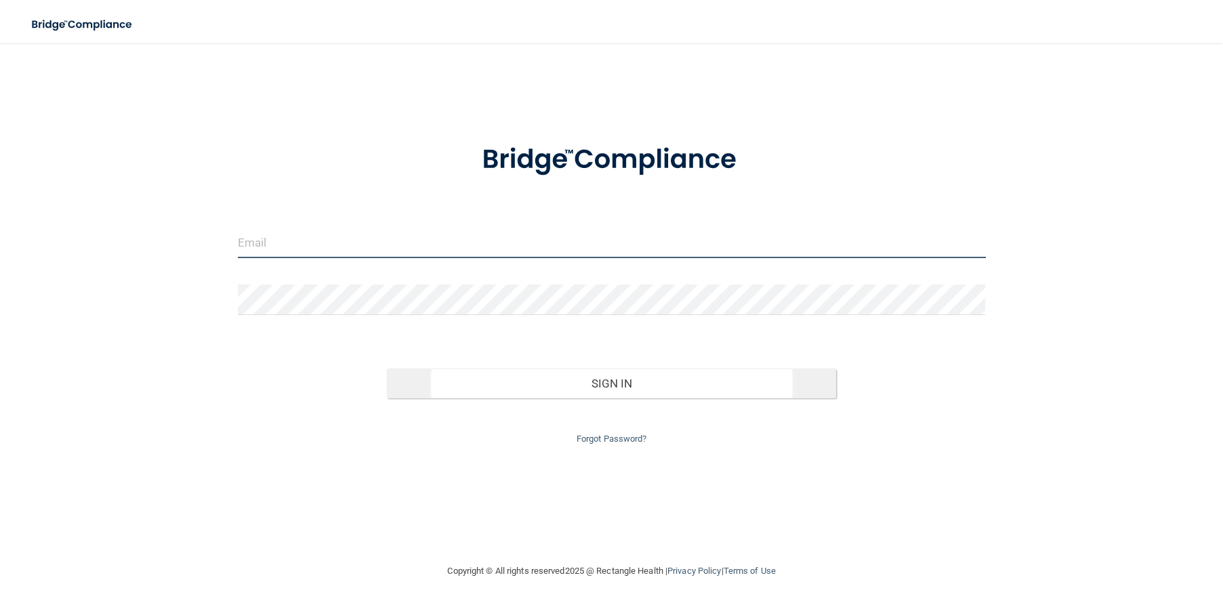
type input "[EMAIL_ADDRESS][DOMAIN_NAME]"
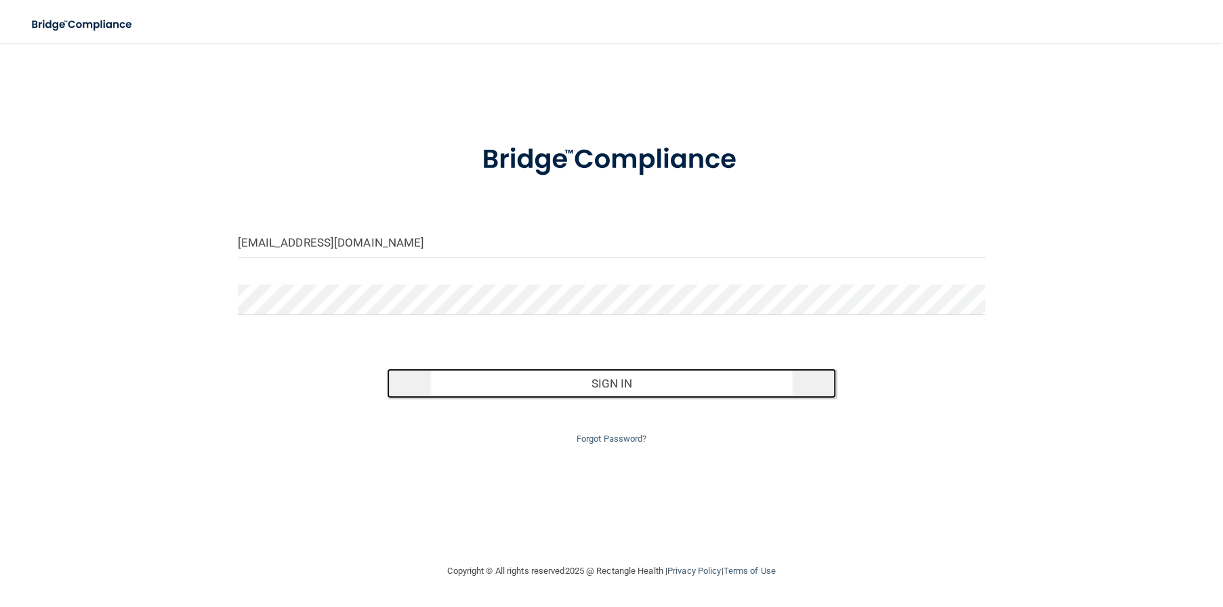
click at [598, 375] on button "Sign In" at bounding box center [611, 384] width 449 height 30
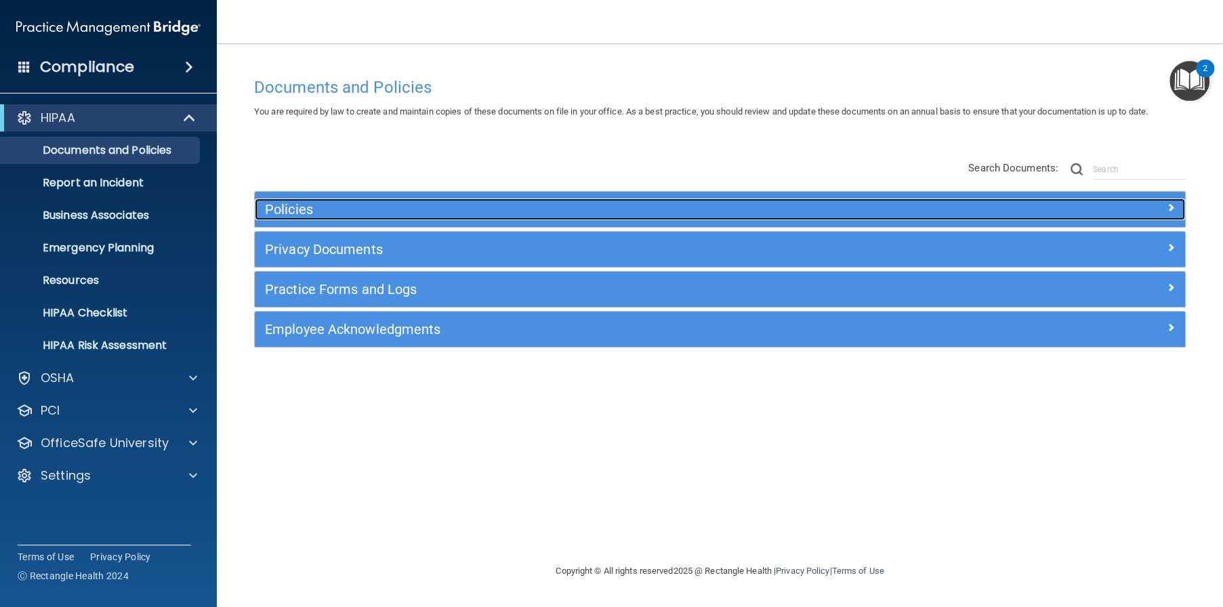
click at [339, 203] on h5 "Policies" at bounding box center [604, 209] width 678 height 15
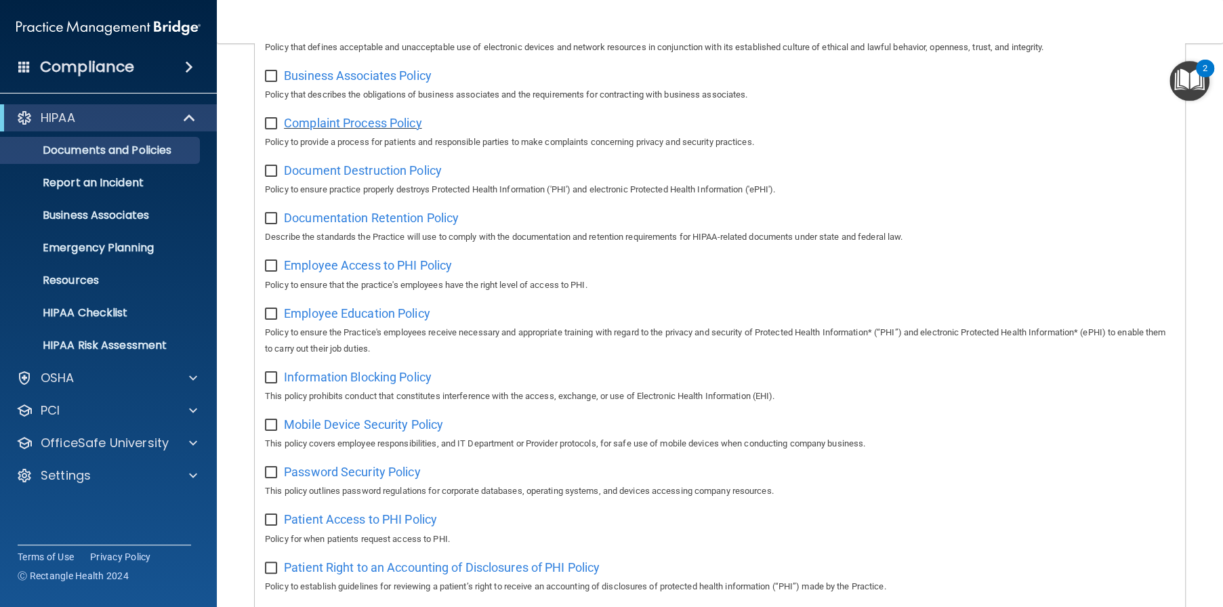
scroll to position [271, 0]
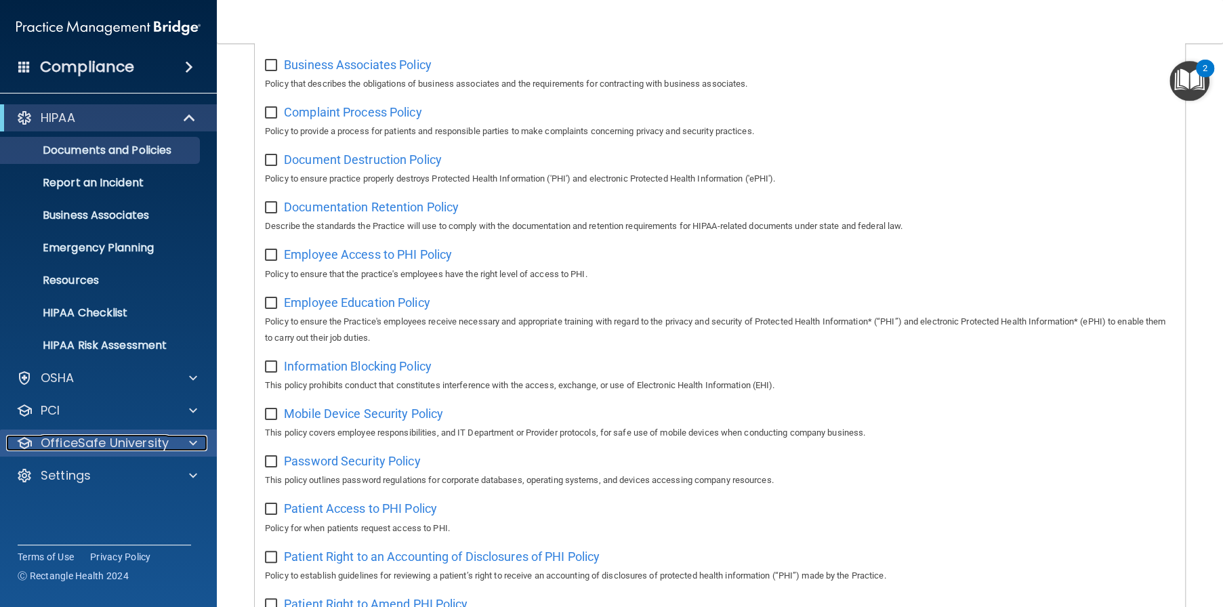
click at [129, 441] on p "OfficeSafe University" at bounding box center [105, 443] width 128 height 16
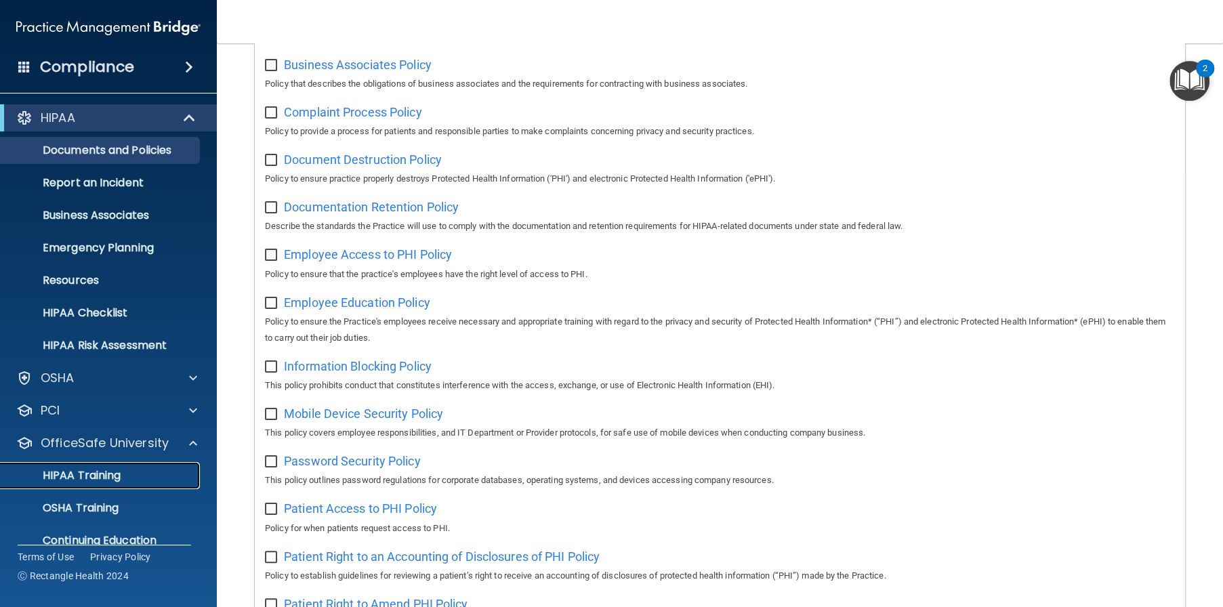
click at [129, 471] on div "HIPAA Training" at bounding box center [101, 476] width 185 height 14
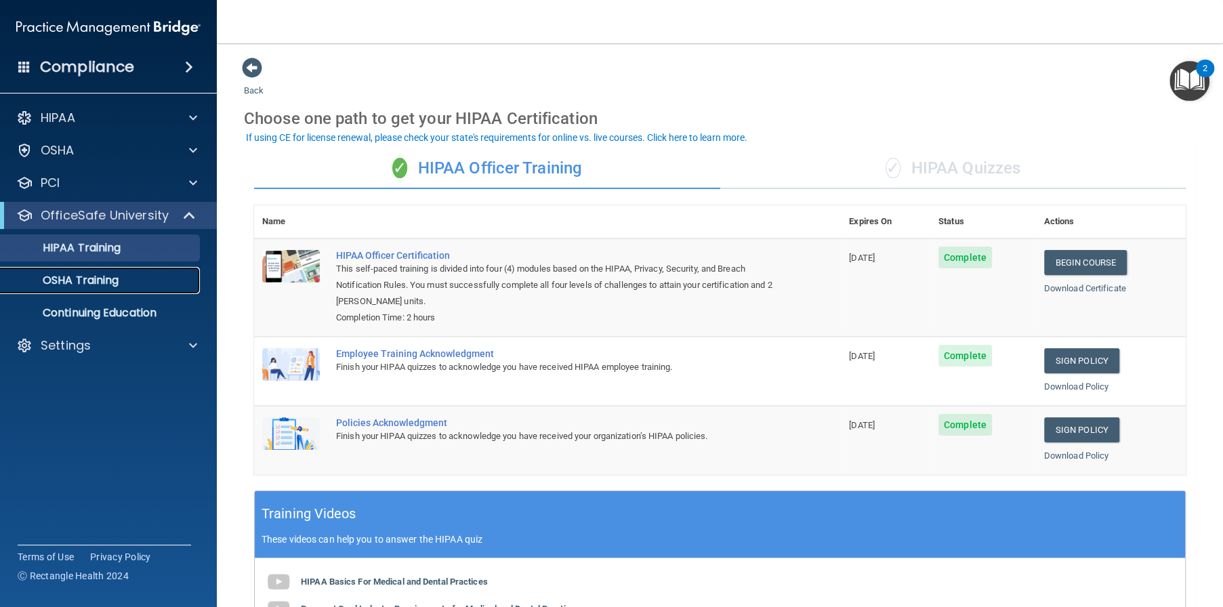
click at [122, 289] on link "OSHA Training" at bounding box center [92, 280] width 213 height 27
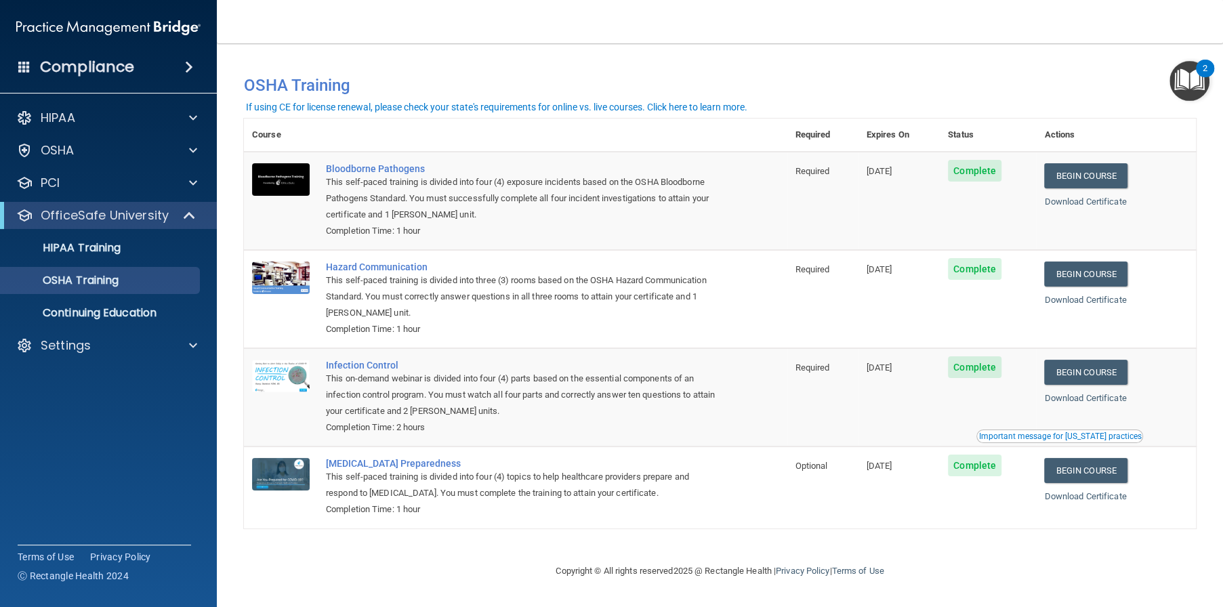
click at [1194, 75] on img "Open Resource Center, 2 new notifications" at bounding box center [1190, 81] width 40 height 40
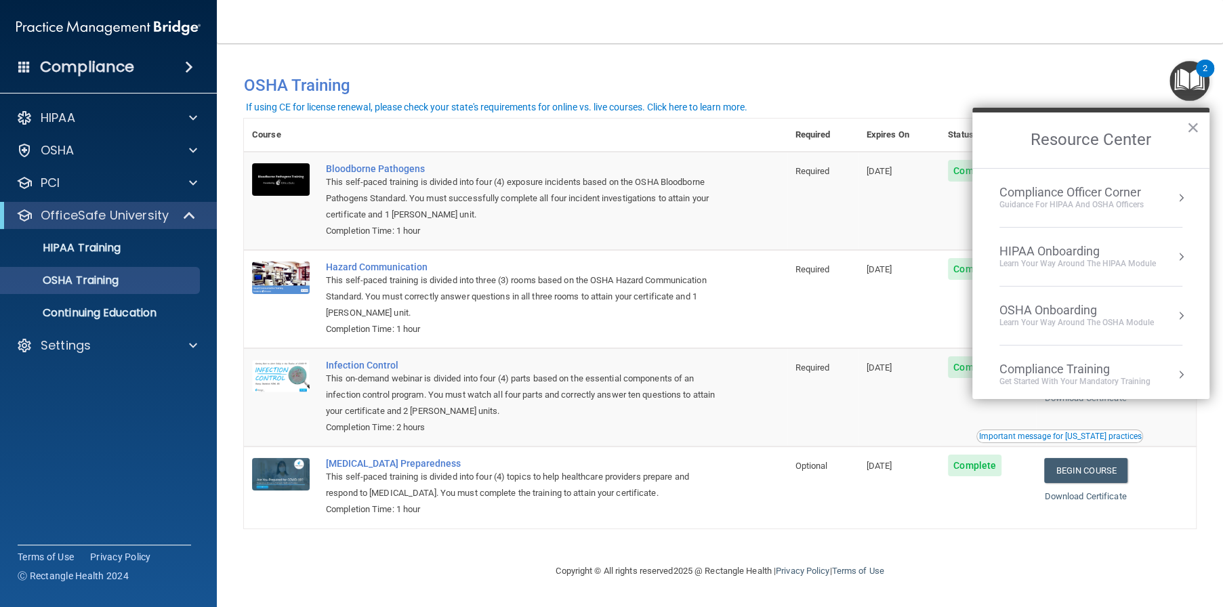
click at [1135, 192] on div "Compliance Officer Corner" at bounding box center [1072, 192] width 144 height 15
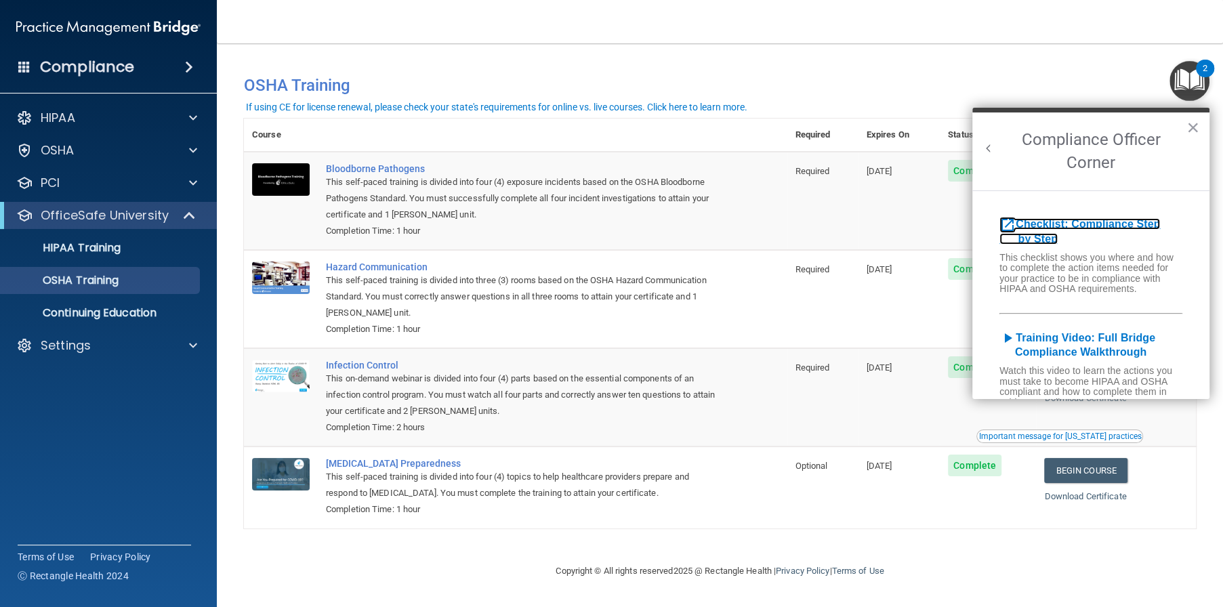
click at [1081, 221] on b "Checklist: Compliance Step by Step" at bounding box center [1080, 231] width 161 height 26
